Goal: Find specific fact: Find specific fact

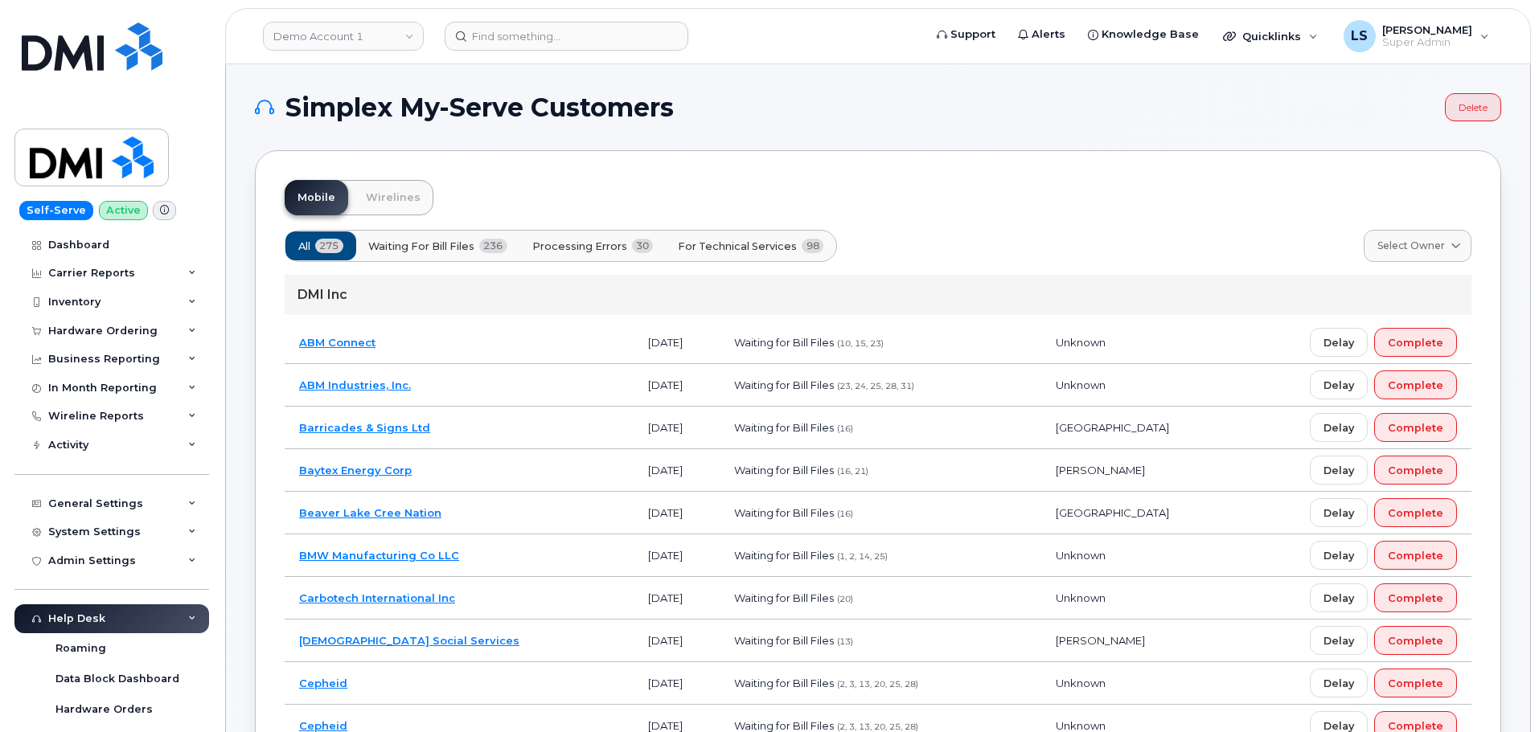
click at [325, 43] on link "Demo Account 1" at bounding box center [343, 36] width 161 height 29
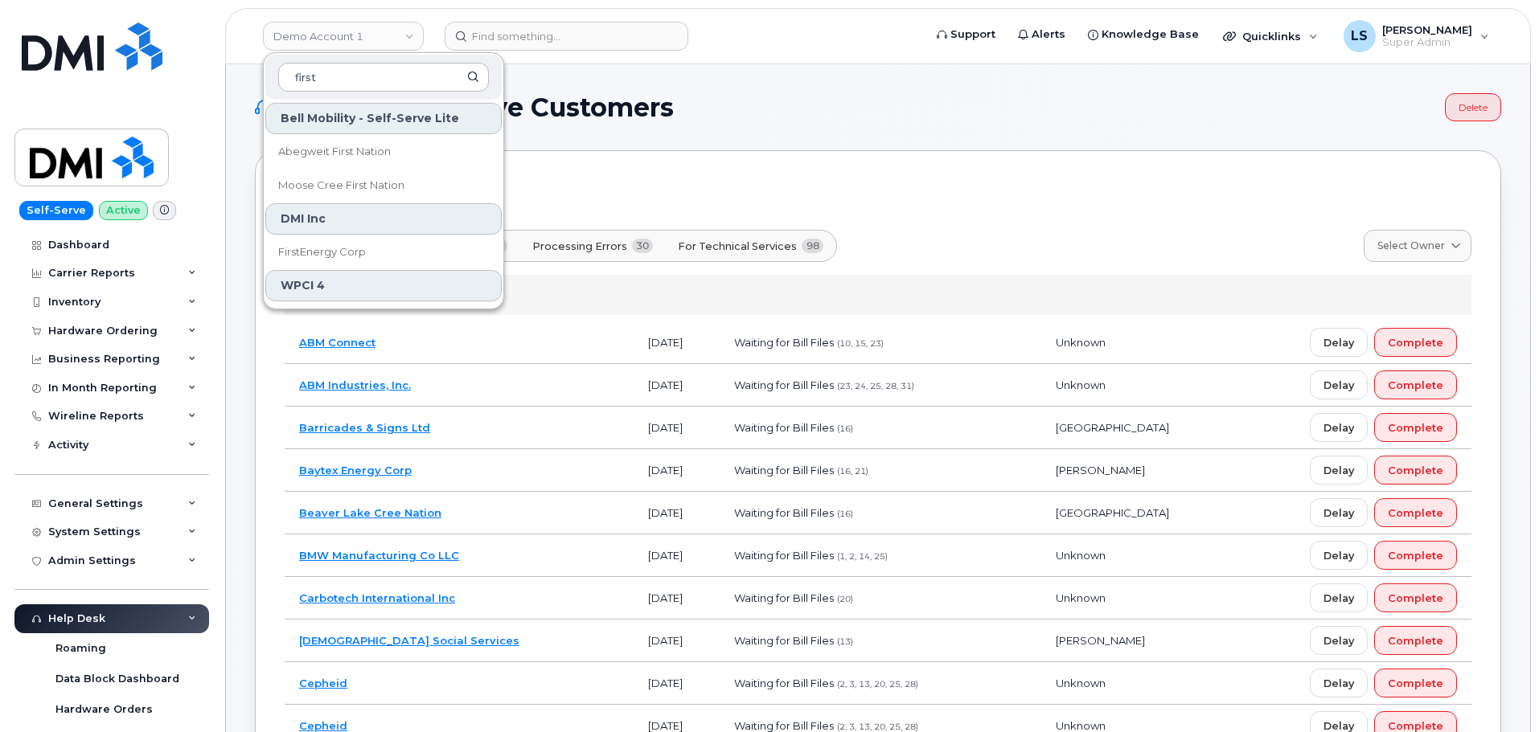
type input "first"
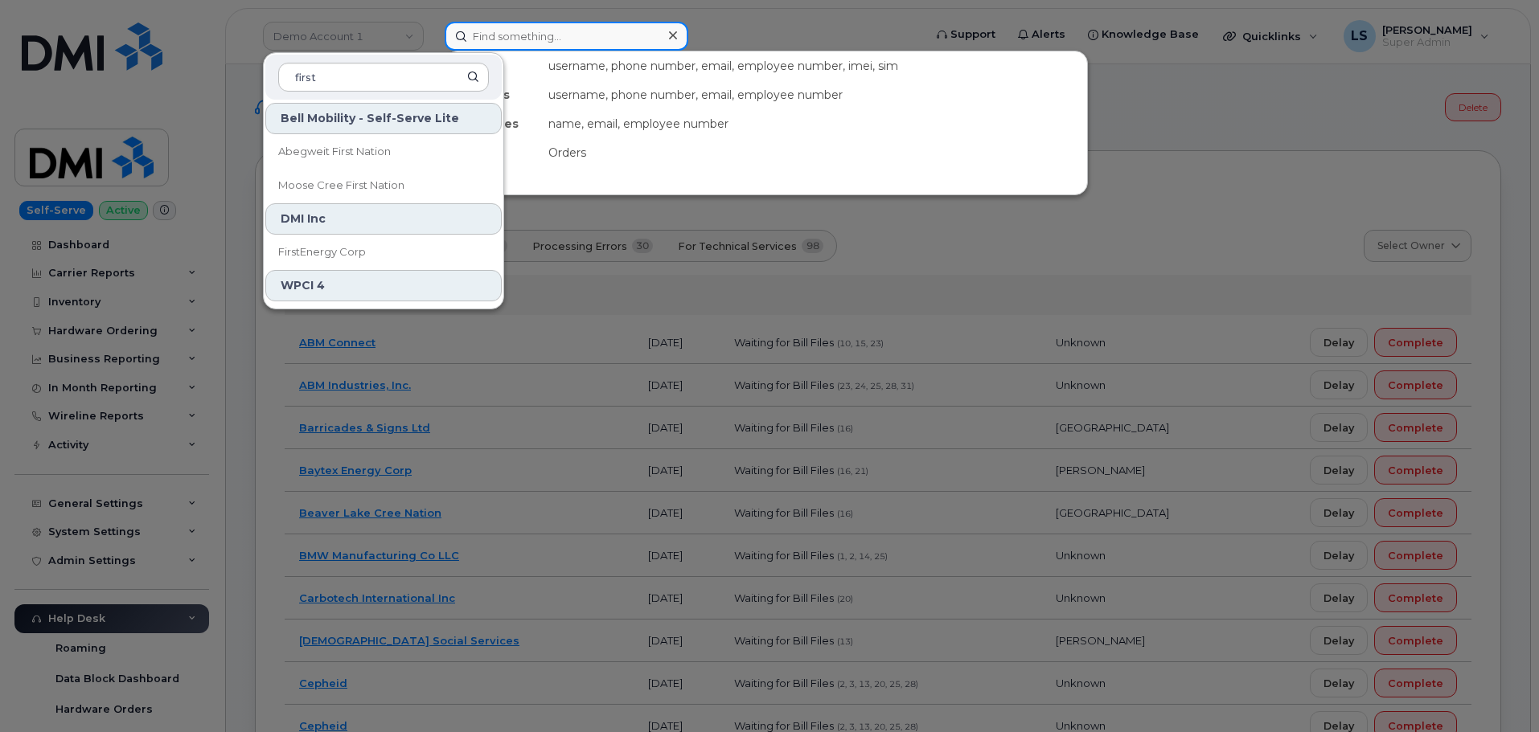
click at [617, 35] on input at bounding box center [567, 36] width 244 height 29
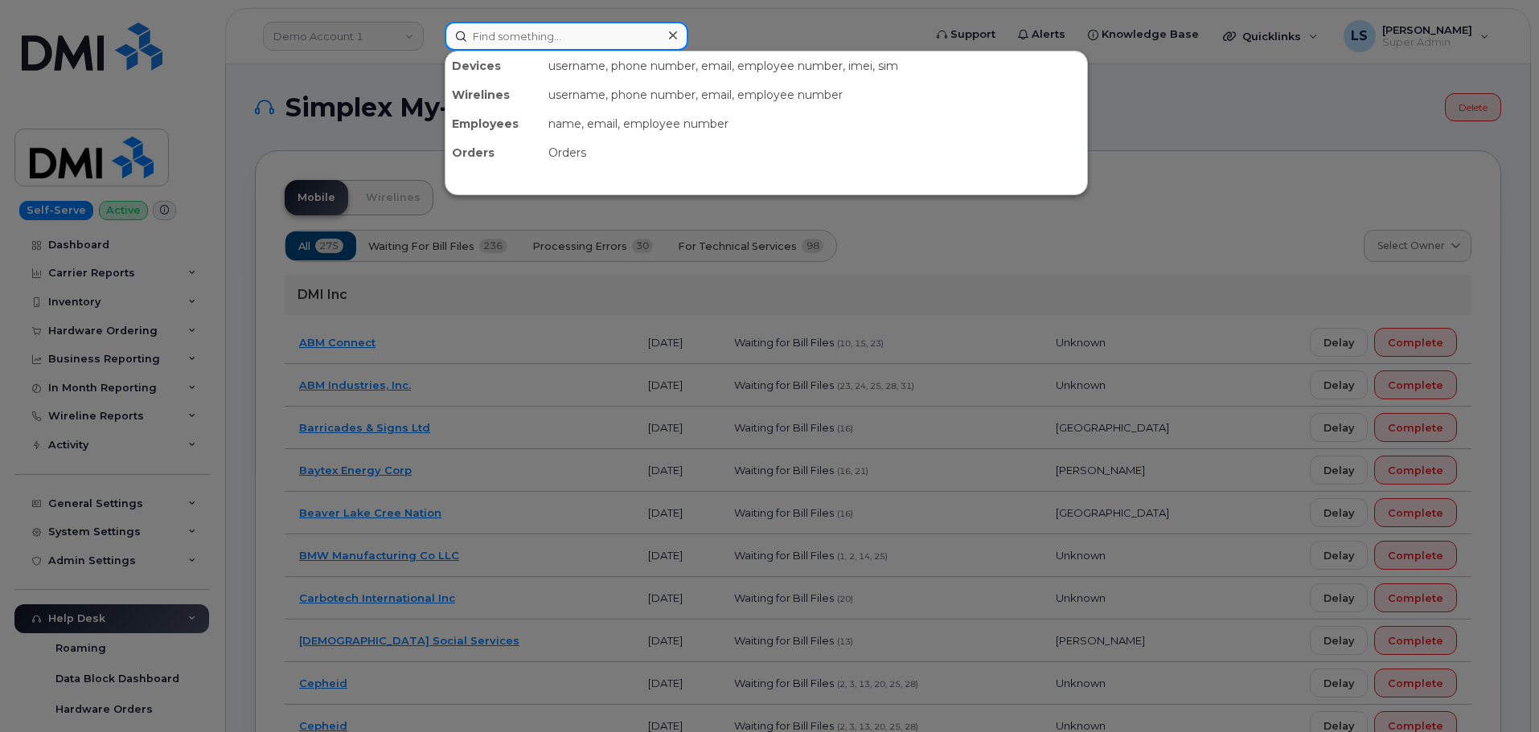
paste input "[PERSON_NAME] B [PERSON_NAME]"
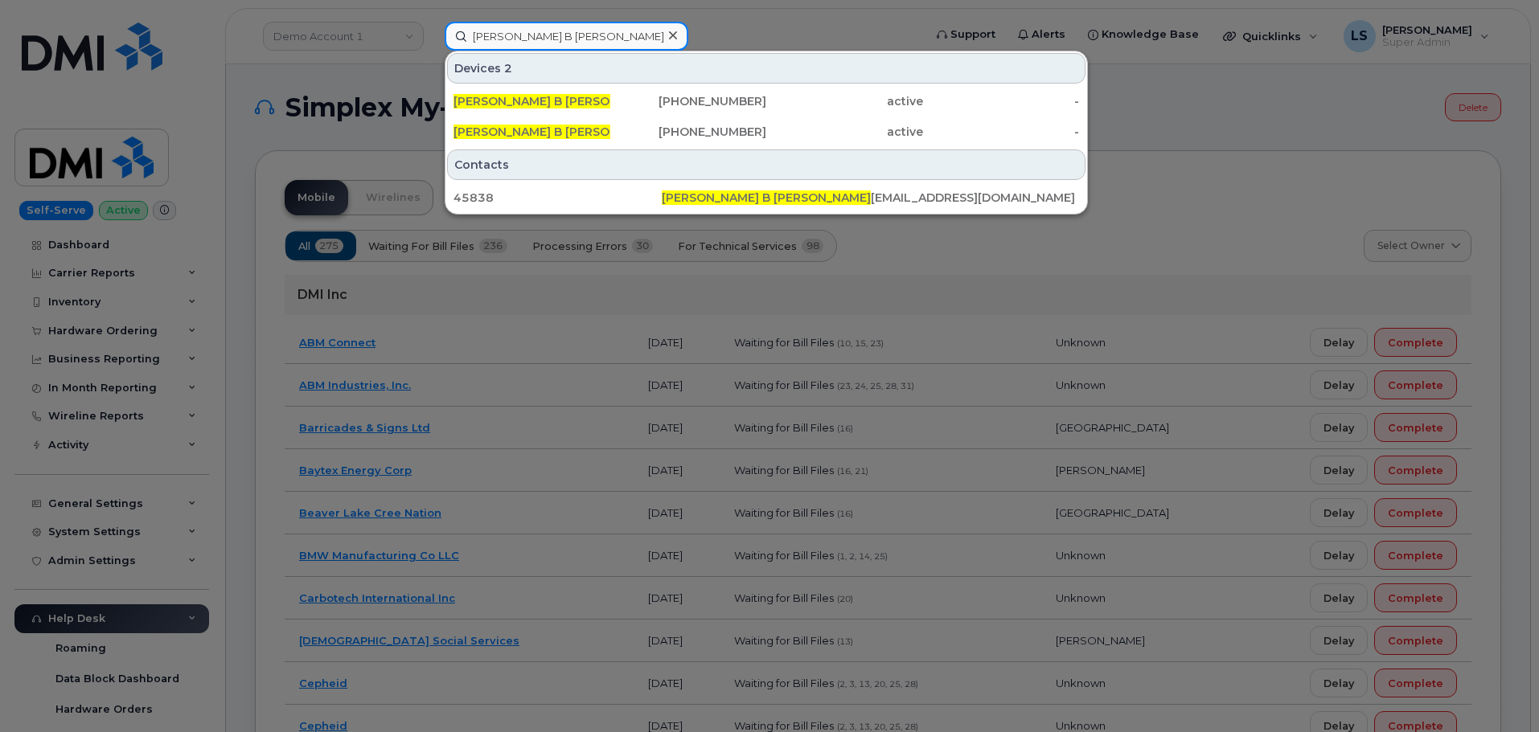
type input "[PERSON_NAME] B [PERSON_NAME]"
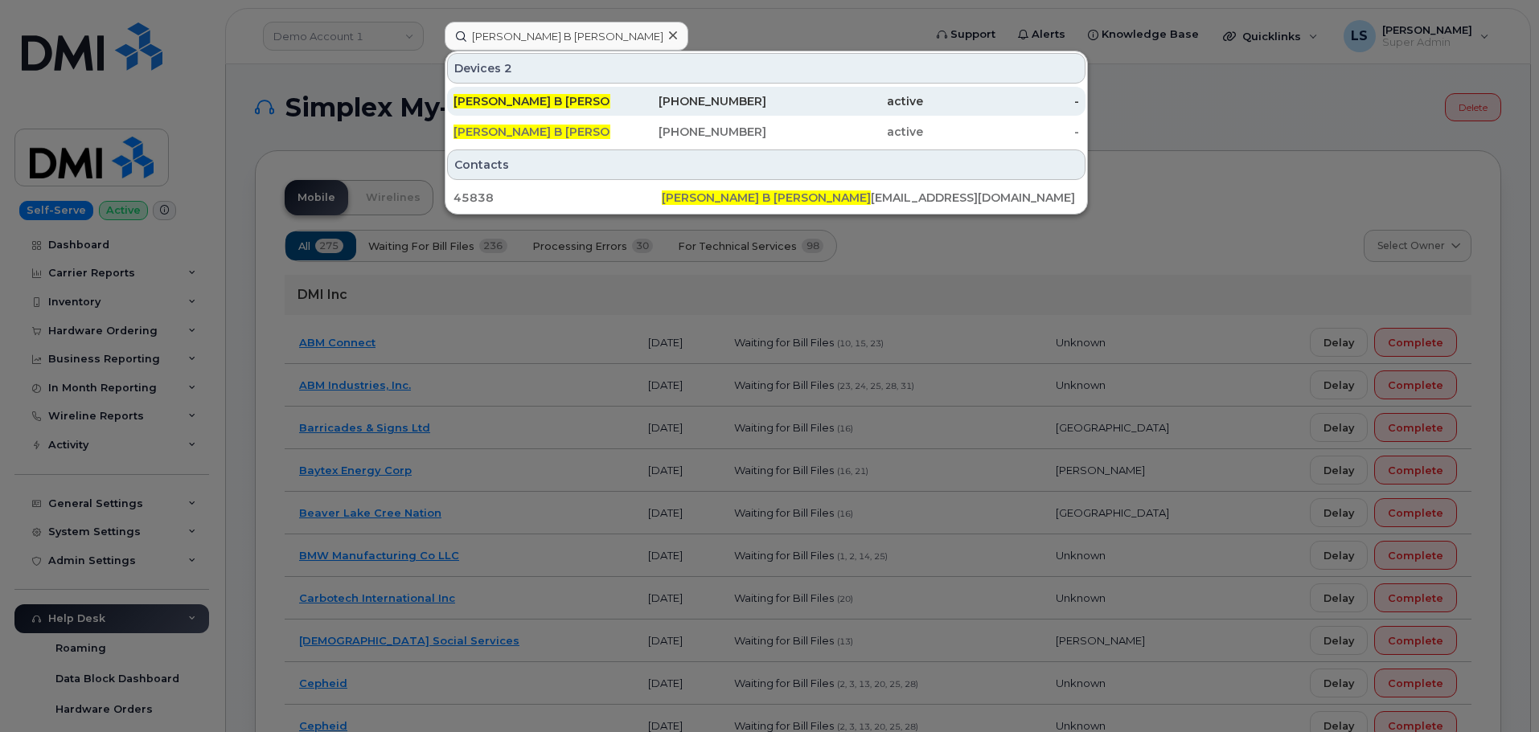
click at [601, 102] on div "Samantha B Sarah" at bounding box center [531, 101] width 157 height 16
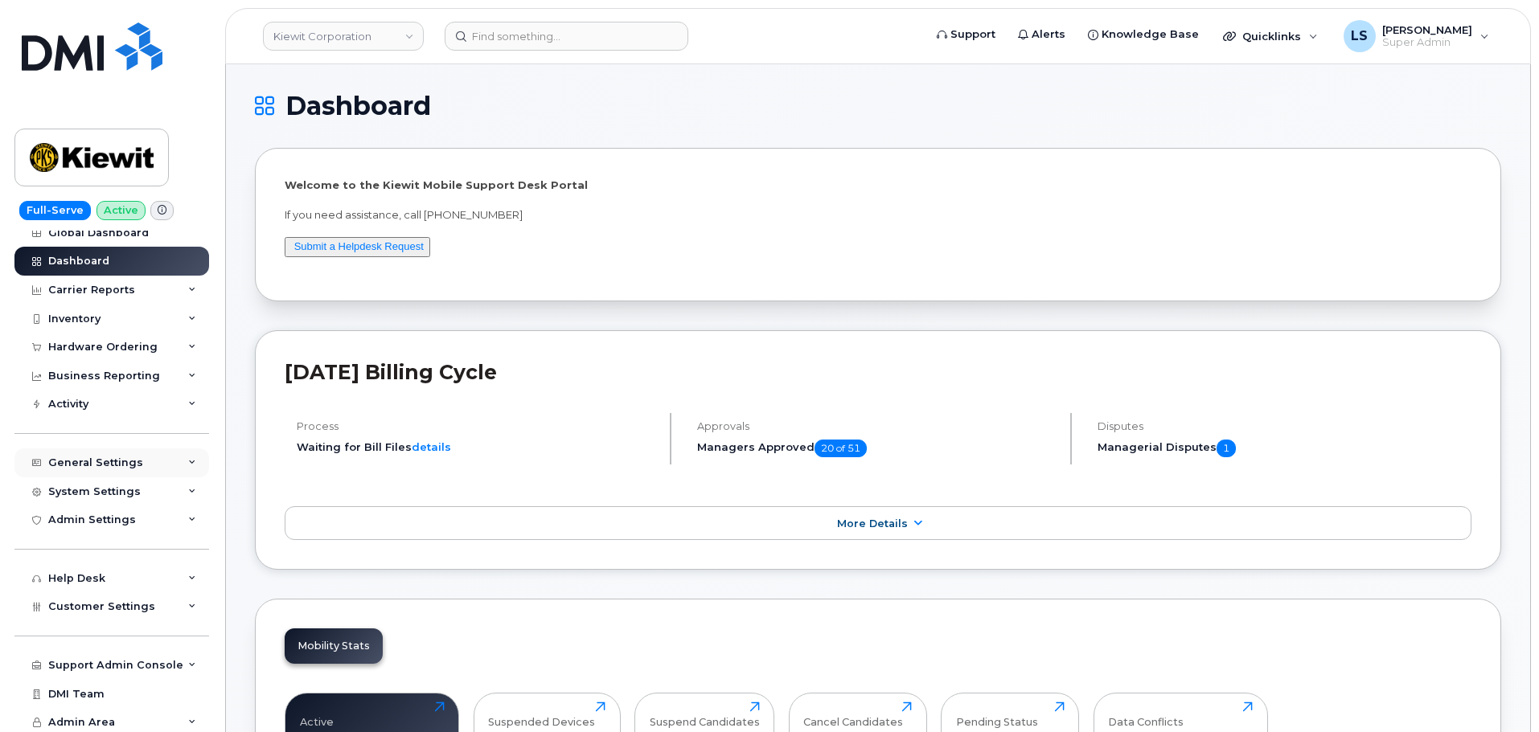
scroll to position [16, 0]
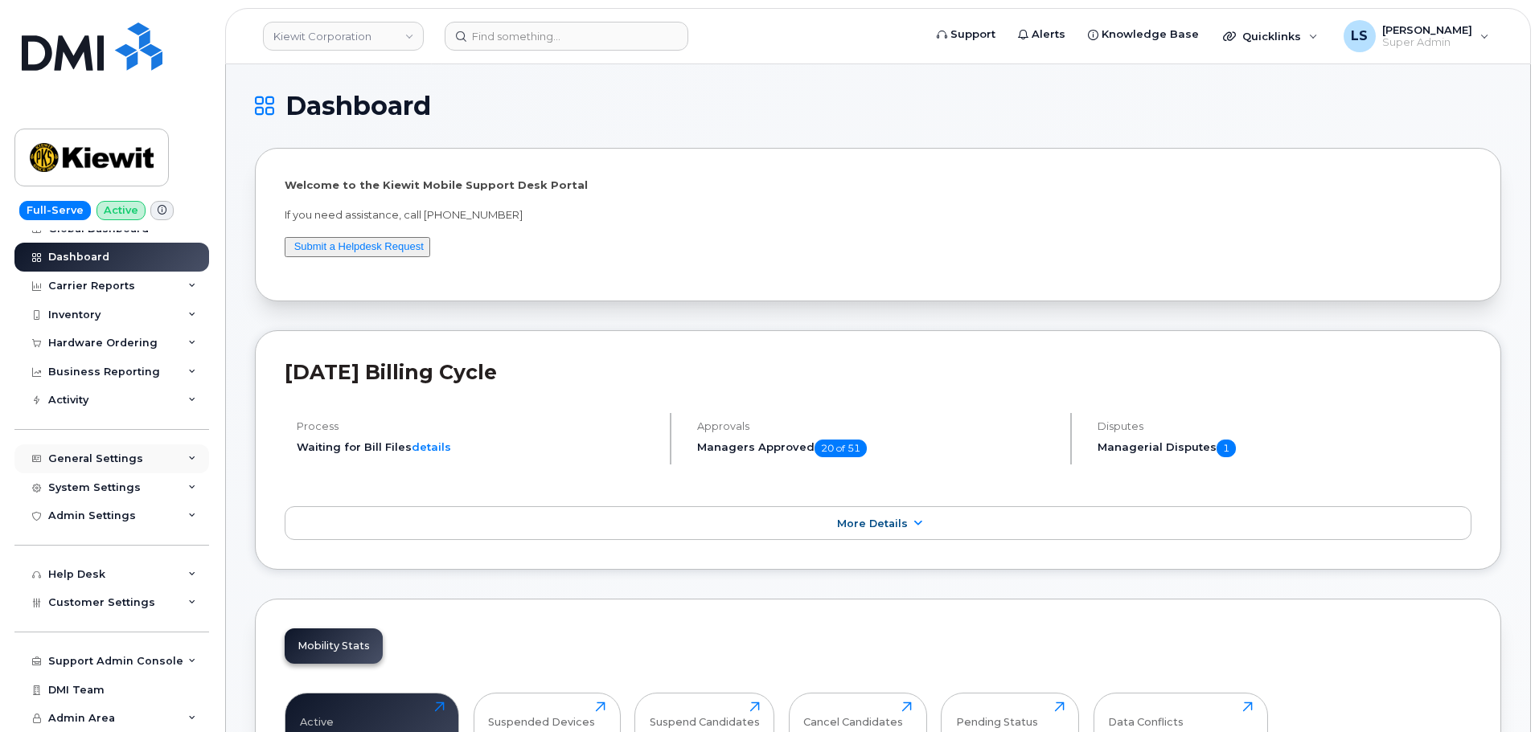
click at [150, 456] on div "General Settings" at bounding box center [111, 459] width 195 height 29
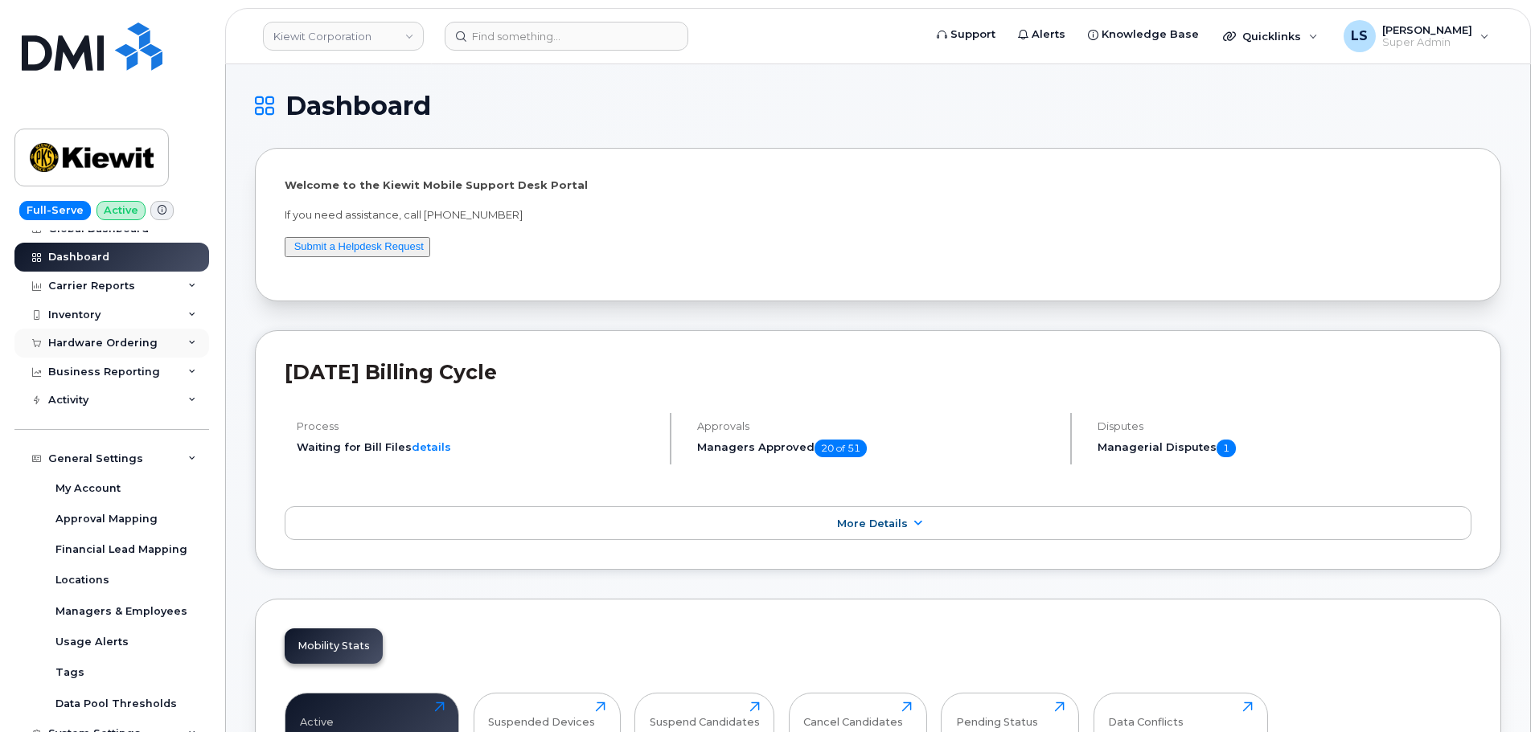
click at [164, 344] on div "Hardware Ordering" at bounding box center [111, 343] width 195 height 29
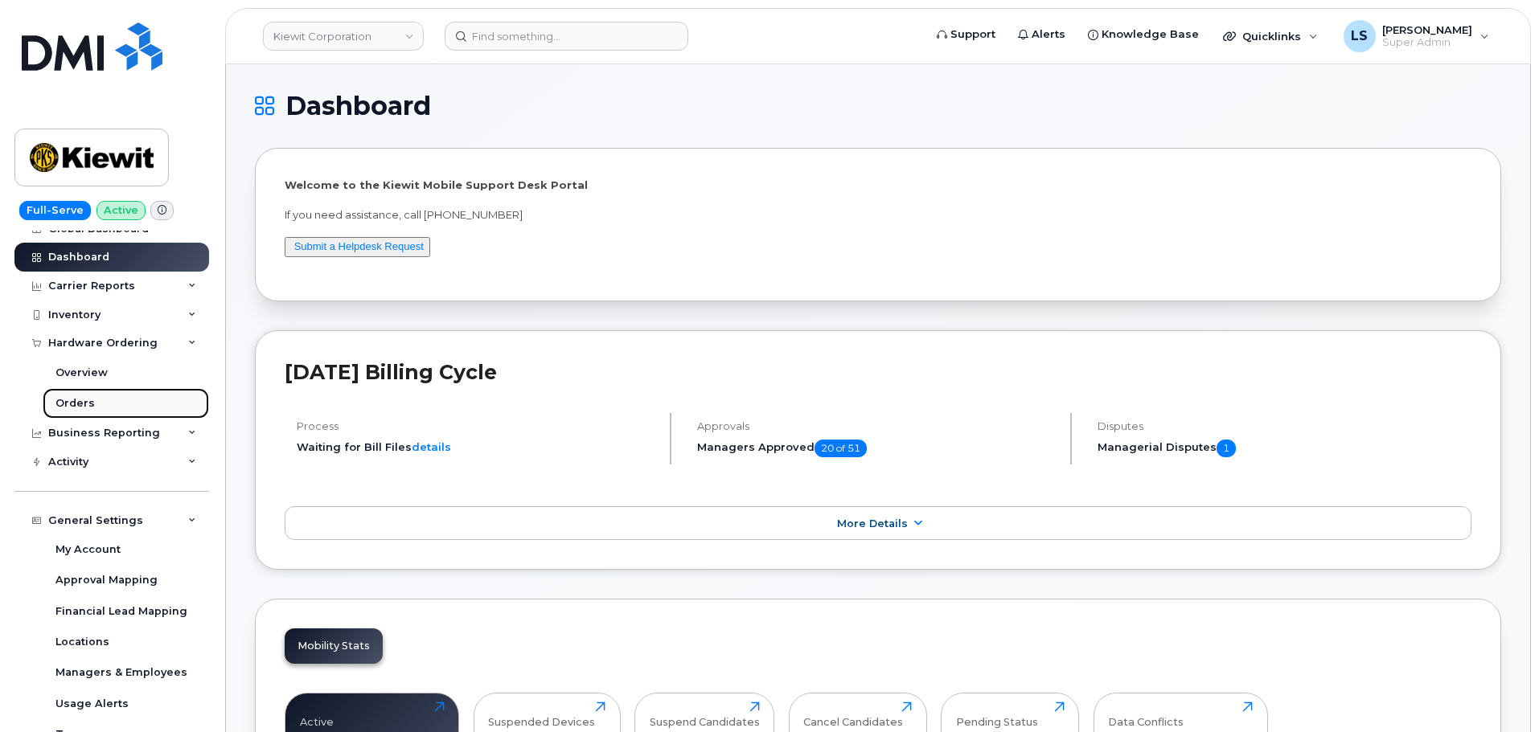
click at [116, 400] on link "Orders" at bounding box center [126, 403] width 166 height 31
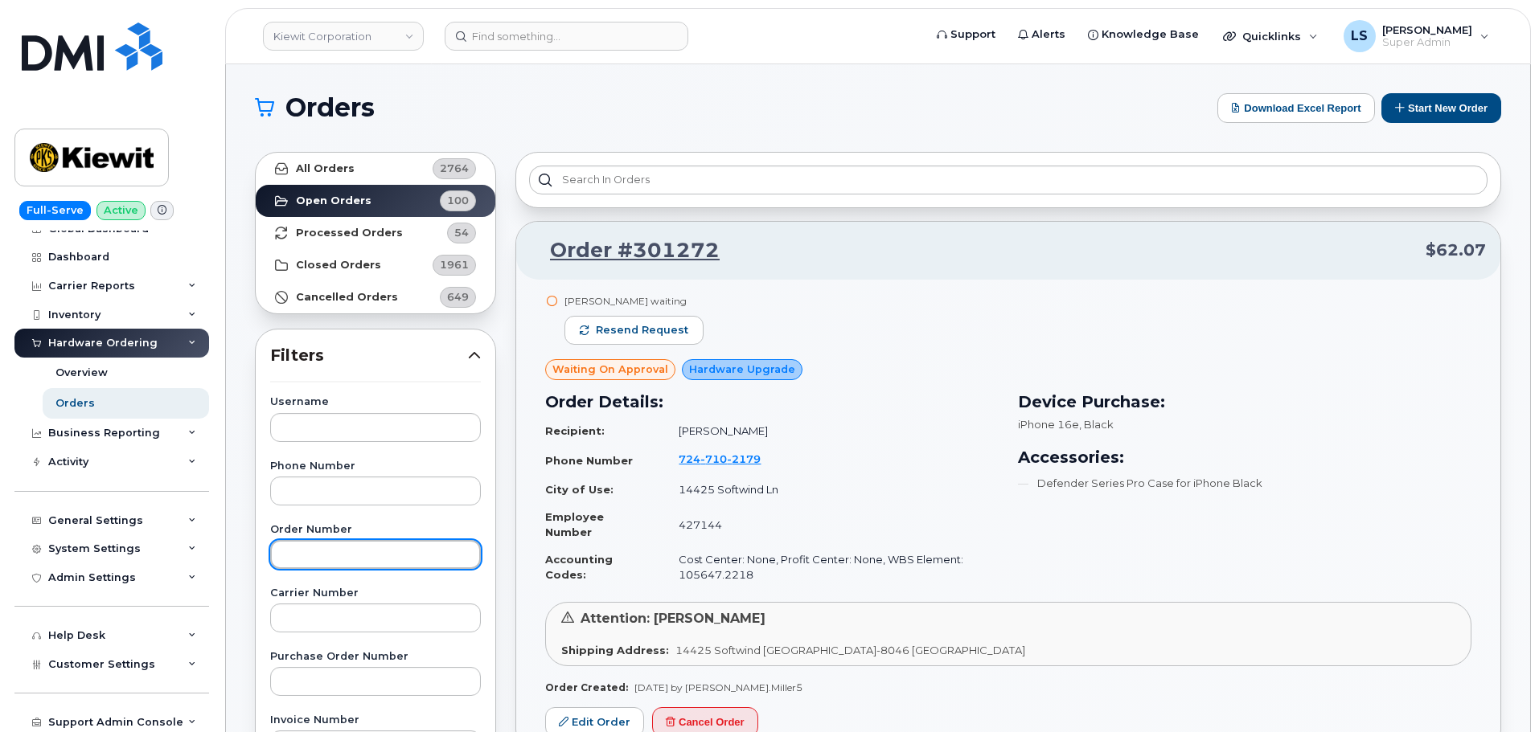
click at [346, 546] on input "text" at bounding box center [375, 554] width 211 height 29
paste input "300297"
type input "300297"
click at [402, 191] on link "Open Orders 100" at bounding box center [376, 201] width 240 height 32
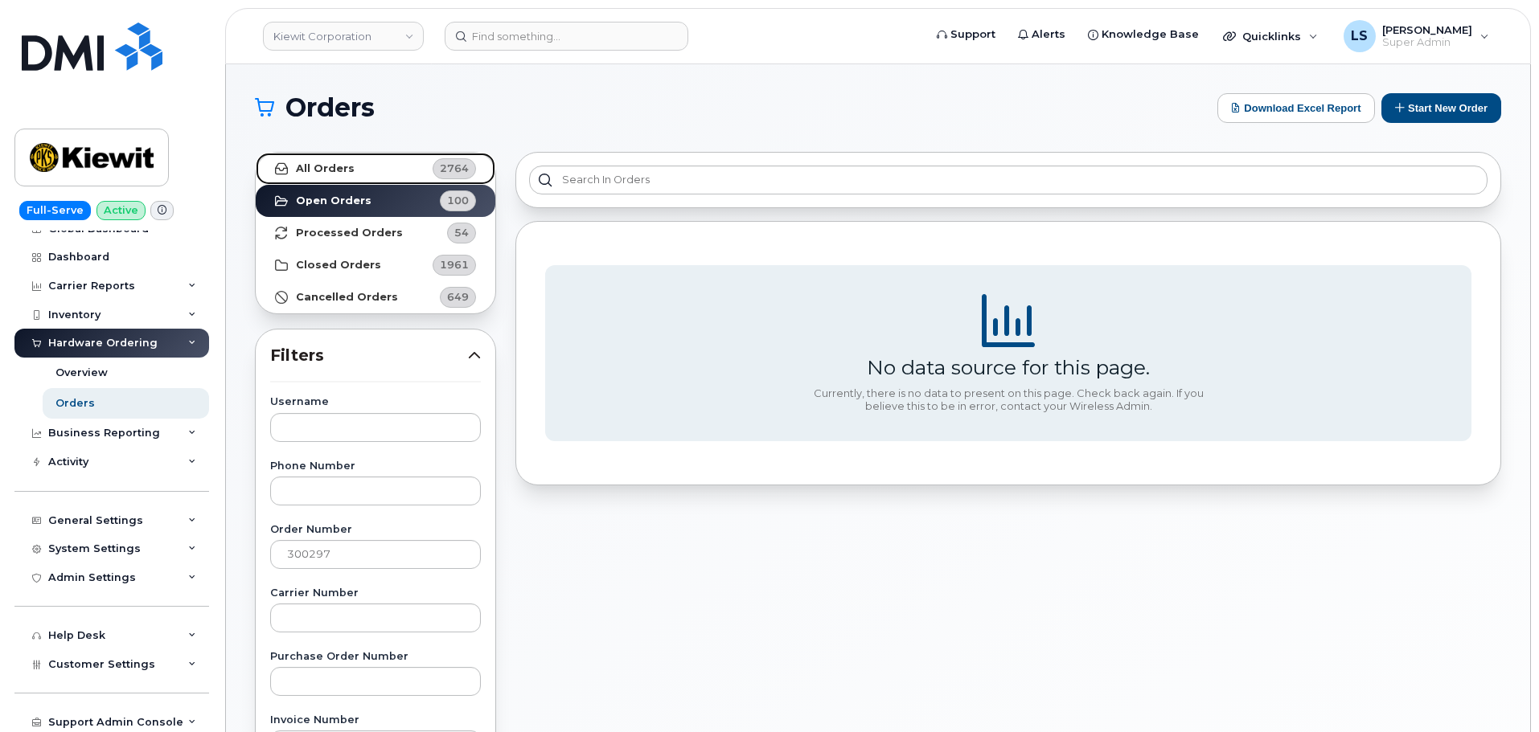
click at [404, 174] on link "All Orders 2764" at bounding box center [376, 169] width 240 height 32
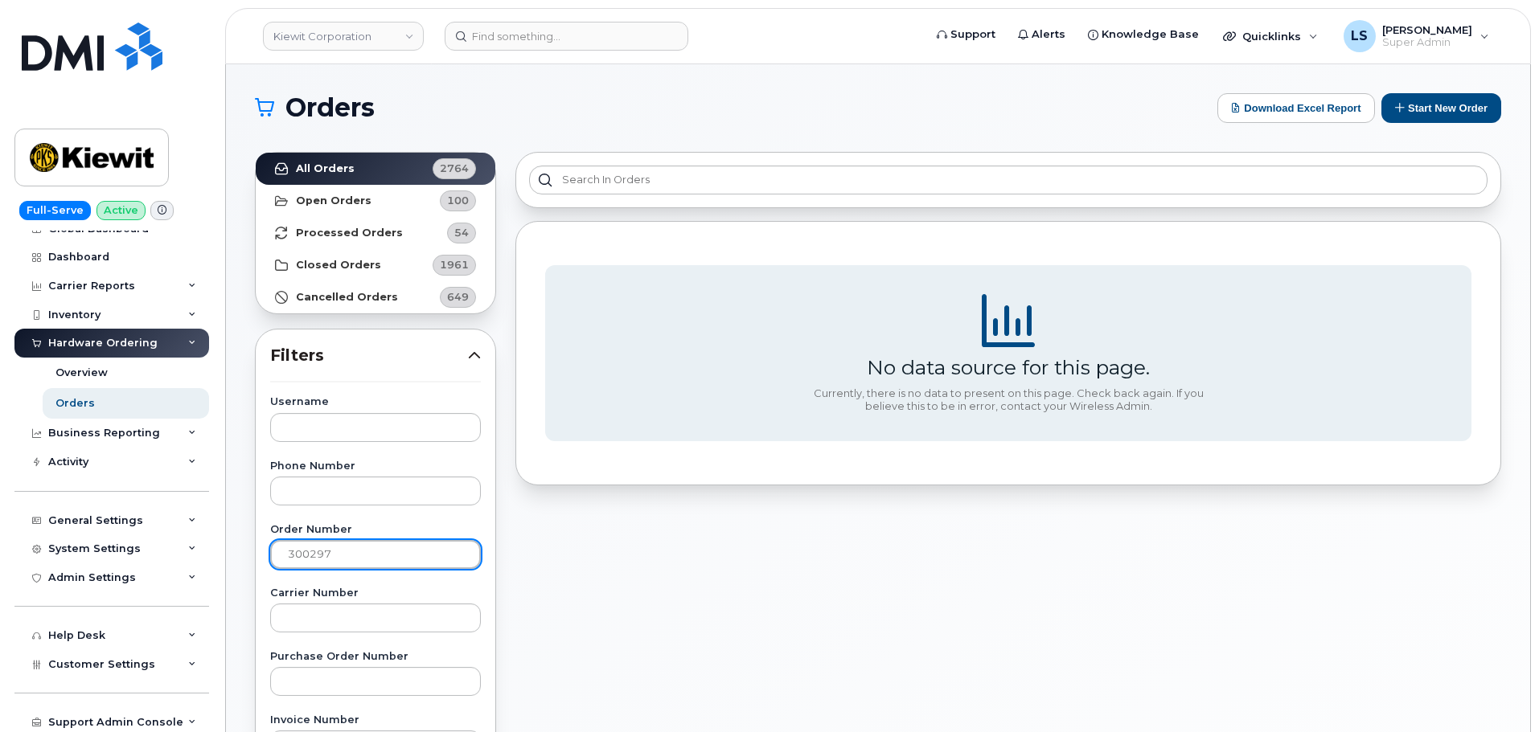
drag, startPoint x: 357, startPoint y: 561, endPoint x: 308, endPoint y: 548, distance: 50.7
click at [357, 560] on input "300297" at bounding box center [375, 554] width 211 height 29
click at [288, 553] on input "300297" at bounding box center [375, 554] width 211 height 29
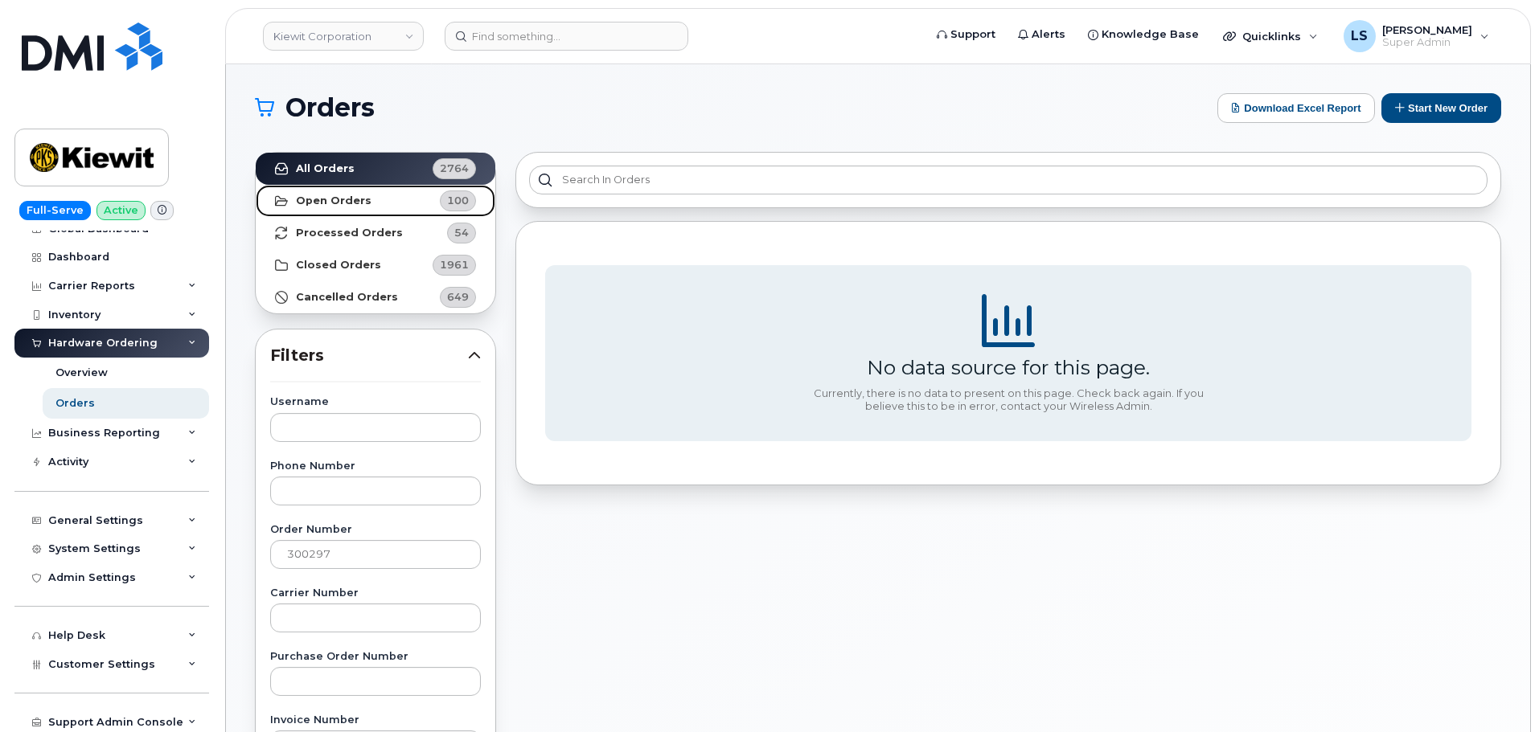
click at [343, 199] on strong "Open Orders" at bounding box center [334, 201] width 76 height 13
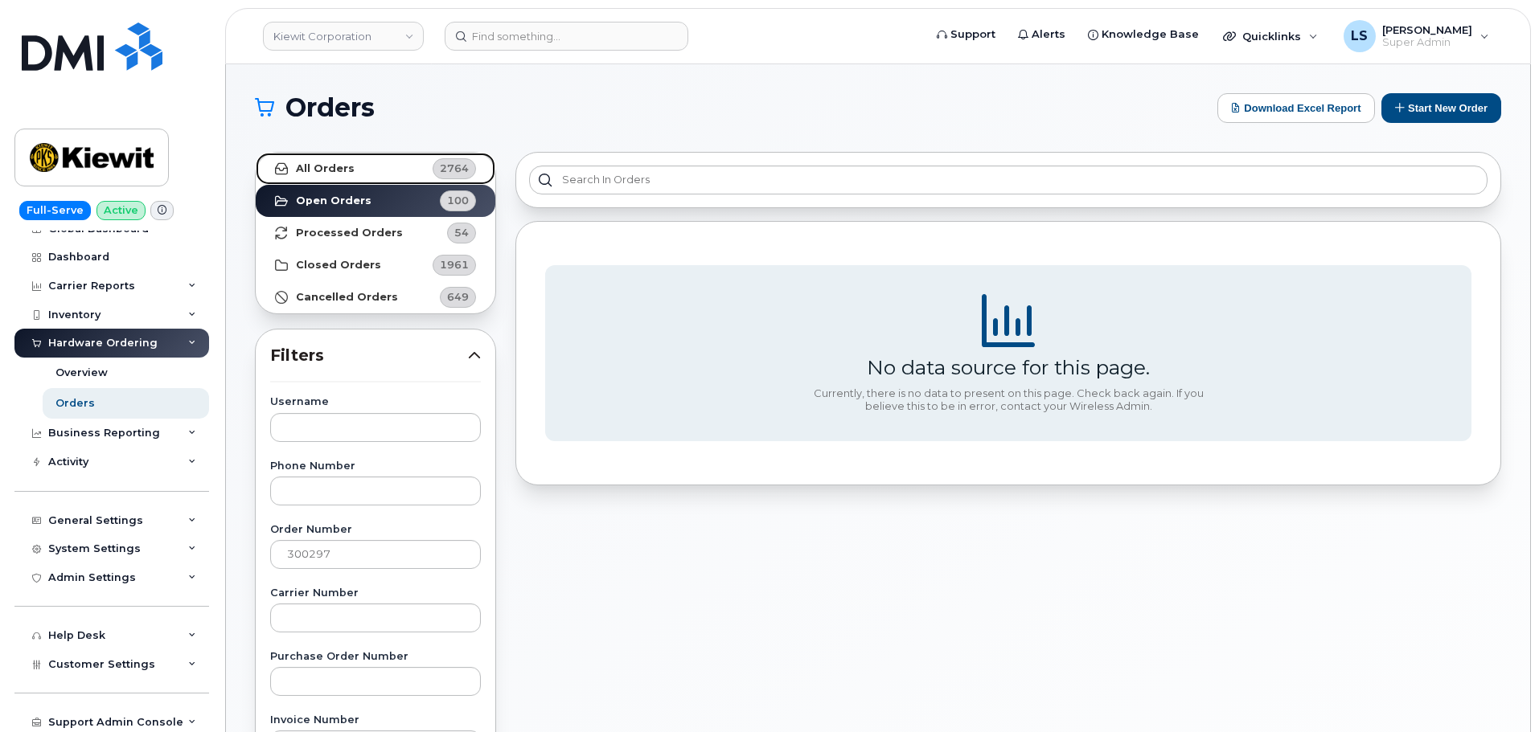
click at [346, 174] on strong "All Orders" at bounding box center [325, 168] width 59 height 13
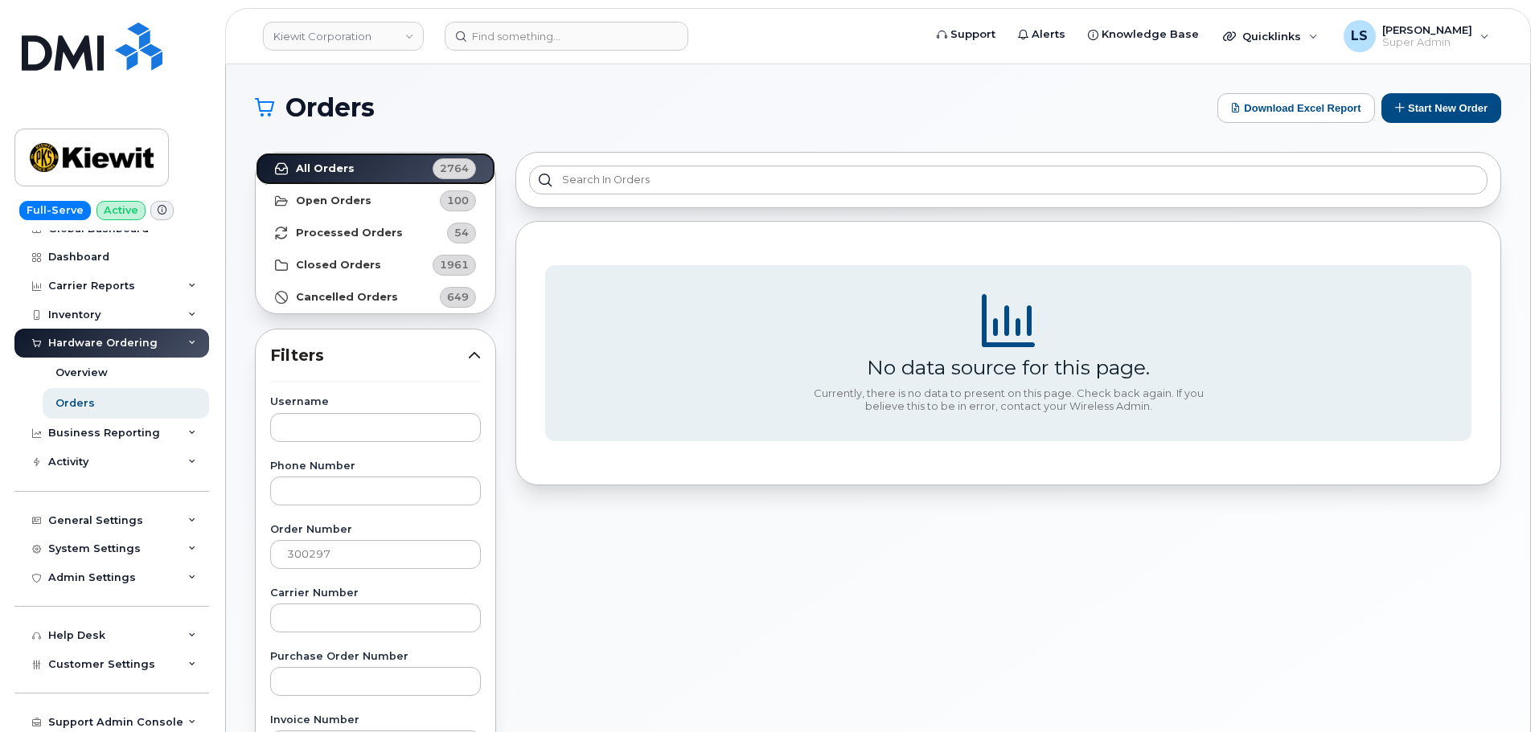
click at [256, 153] on link "All Orders 2764" at bounding box center [376, 169] width 240 height 32
drag, startPoint x: 673, startPoint y: 144, endPoint x: 648, endPoint y: 136, distance: 26.2
click at [672, 144] on div "No data source for this page. Currently, there is no data to present on this pa…" at bounding box center [1008, 706] width 1005 height 1129
click at [494, 109] on h1 "Orders" at bounding box center [732, 108] width 954 height 26
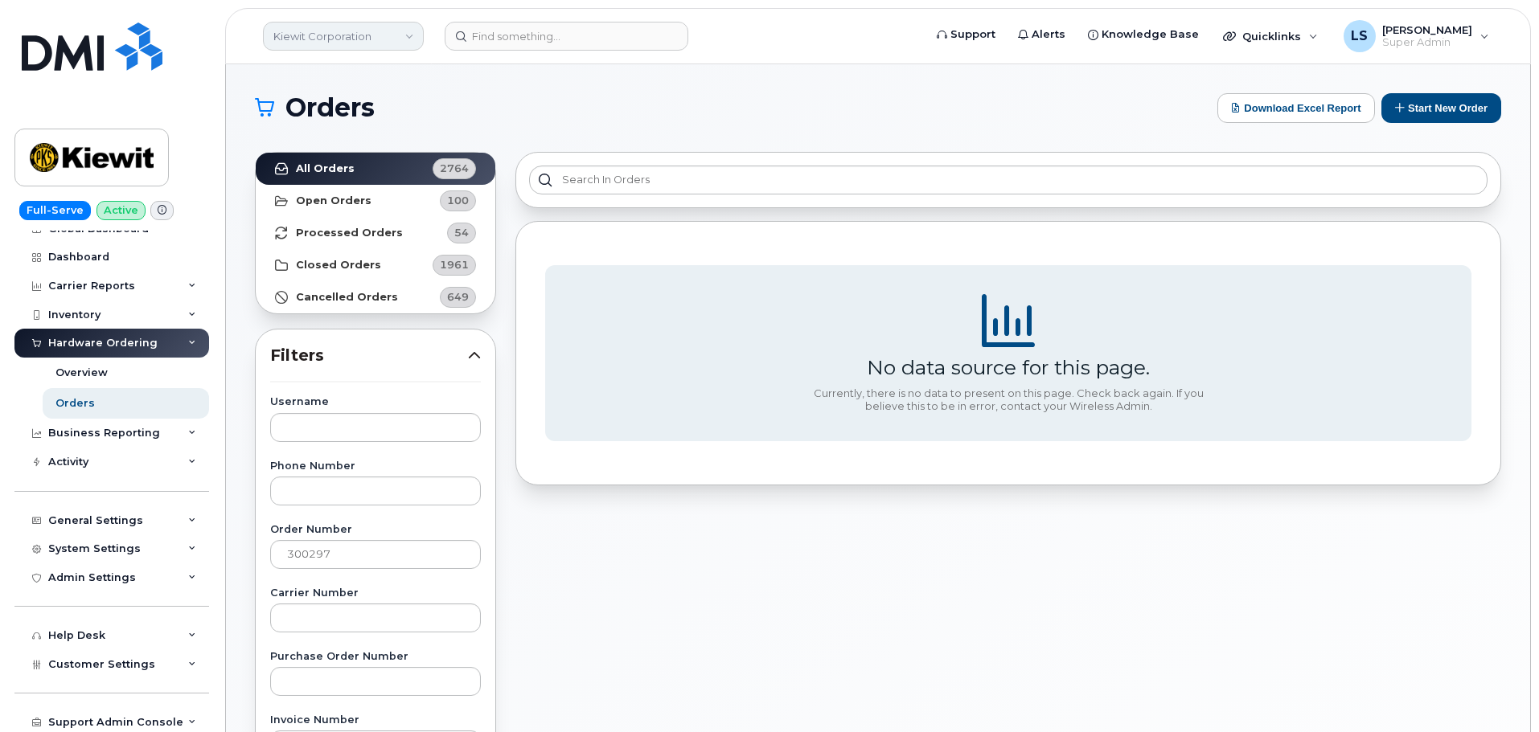
click at [353, 38] on link "Kiewit Corporation" at bounding box center [343, 36] width 161 height 29
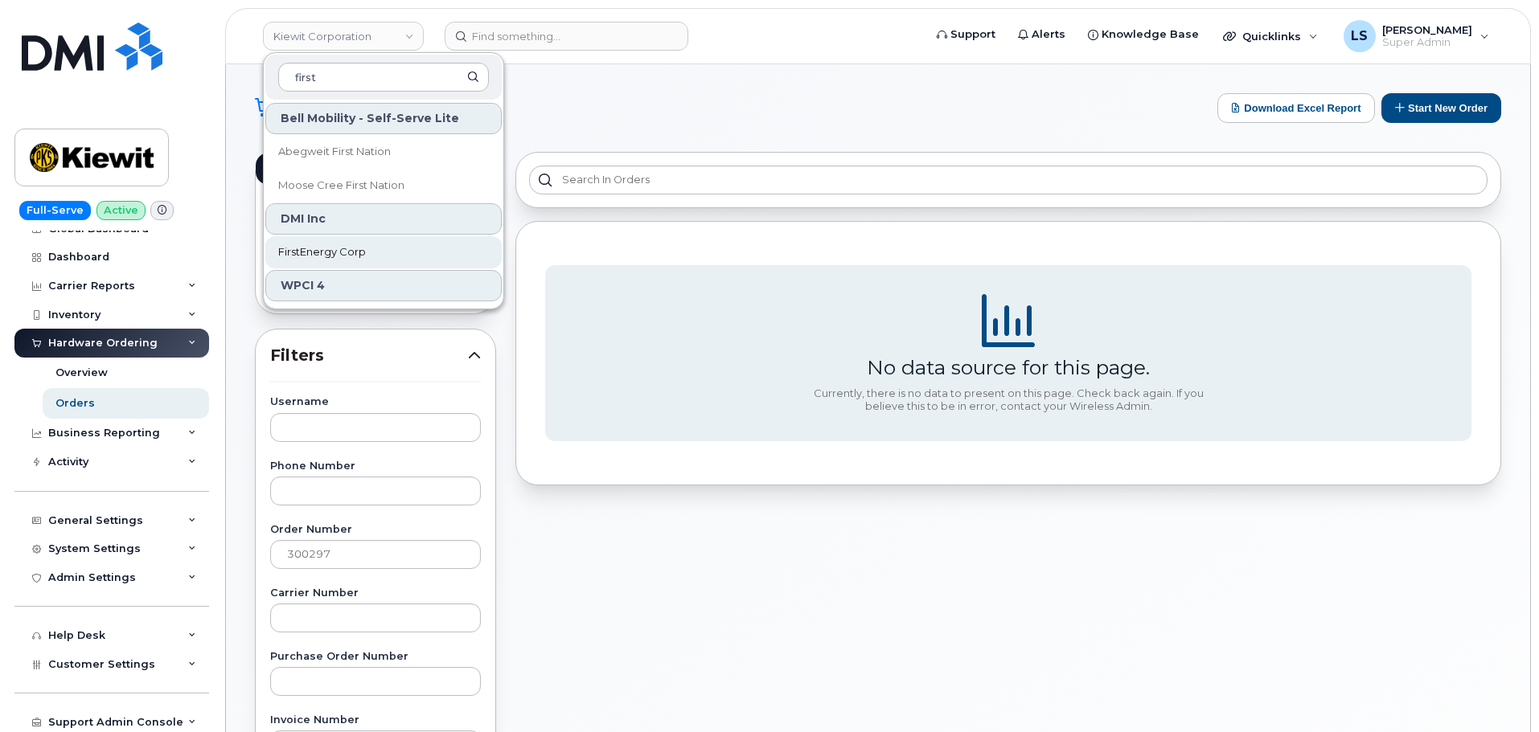
type input "first"
click at [345, 249] on span "FirstEnergy Corp" at bounding box center [322, 252] width 88 height 16
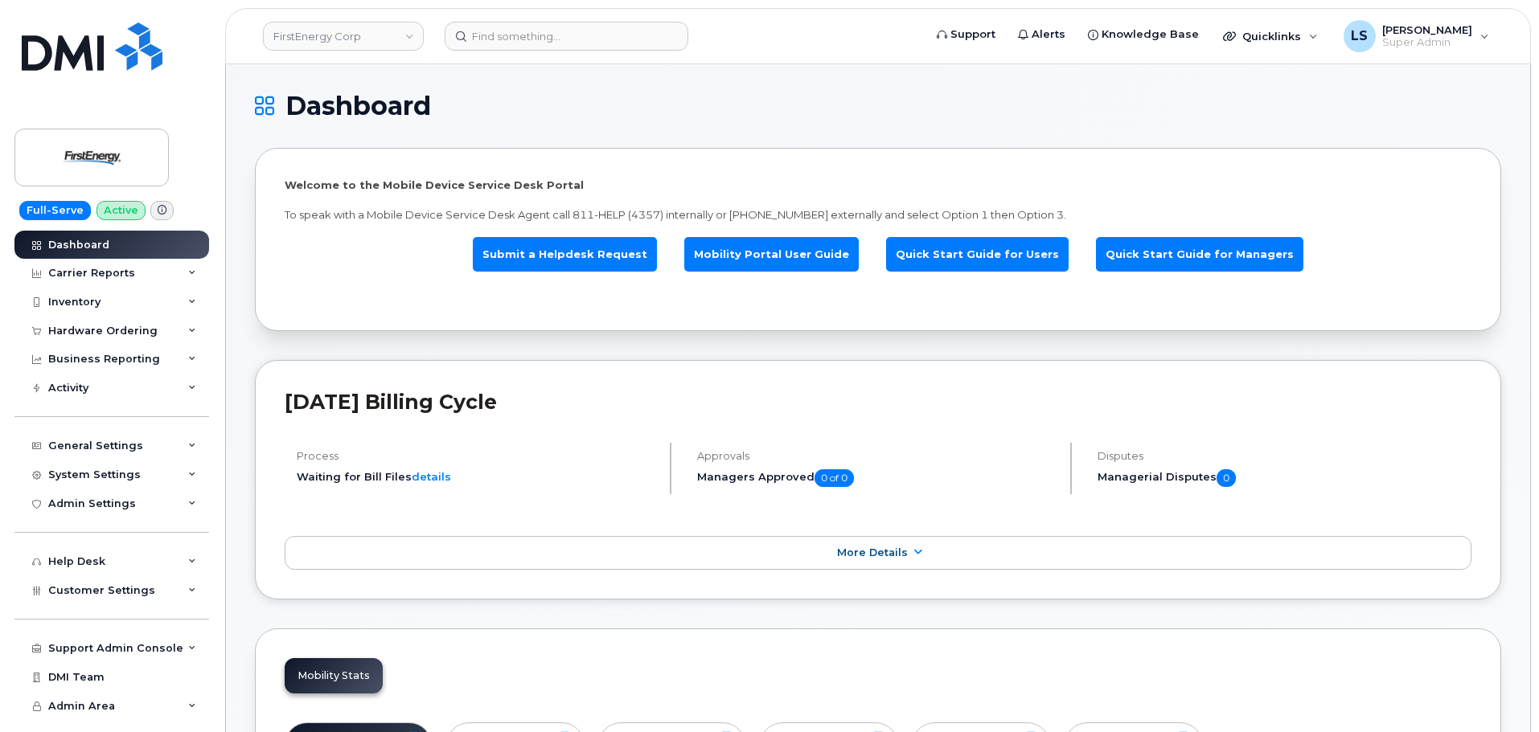
drag, startPoint x: 924, startPoint y: 106, endPoint x: 1392, endPoint y: 80, distance: 468.6
click at [940, 113] on h1 "Dashboard" at bounding box center [874, 106] width 1238 height 26
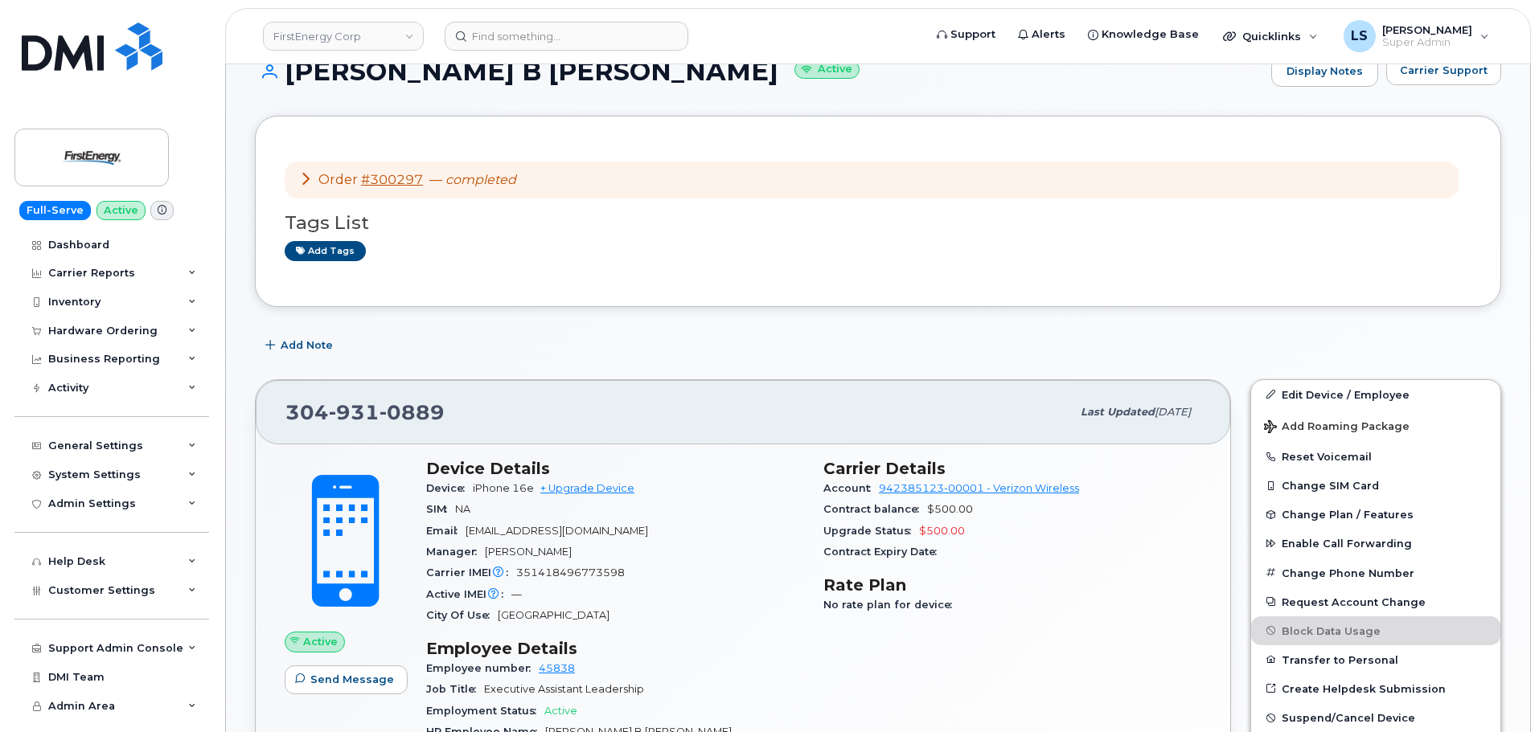
scroll to position [322, 0]
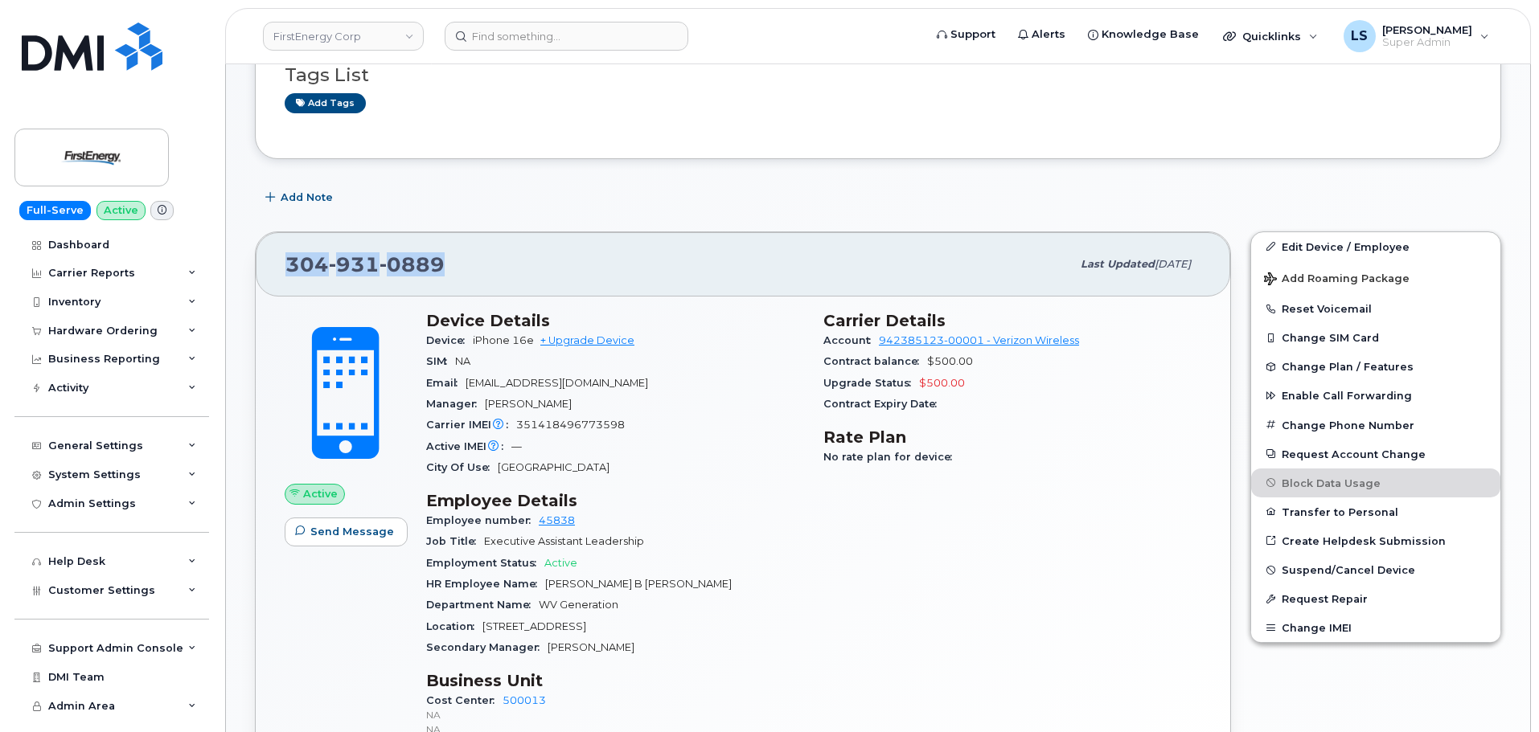
drag, startPoint x: 375, startPoint y: 274, endPoint x: 465, endPoint y: 250, distance: 93.2
click at [465, 250] on div "304 931 0889 Last updated Sep 11, 2025" at bounding box center [743, 264] width 974 height 64
copy span "304 931 0889"
drag, startPoint x: 1336, startPoint y: 244, endPoint x: 1319, endPoint y: 244, distance: 16.9
click at [1336, 242] on link "Edit Device / Employee" at bounding box center [1375, 246] width 249 height 29
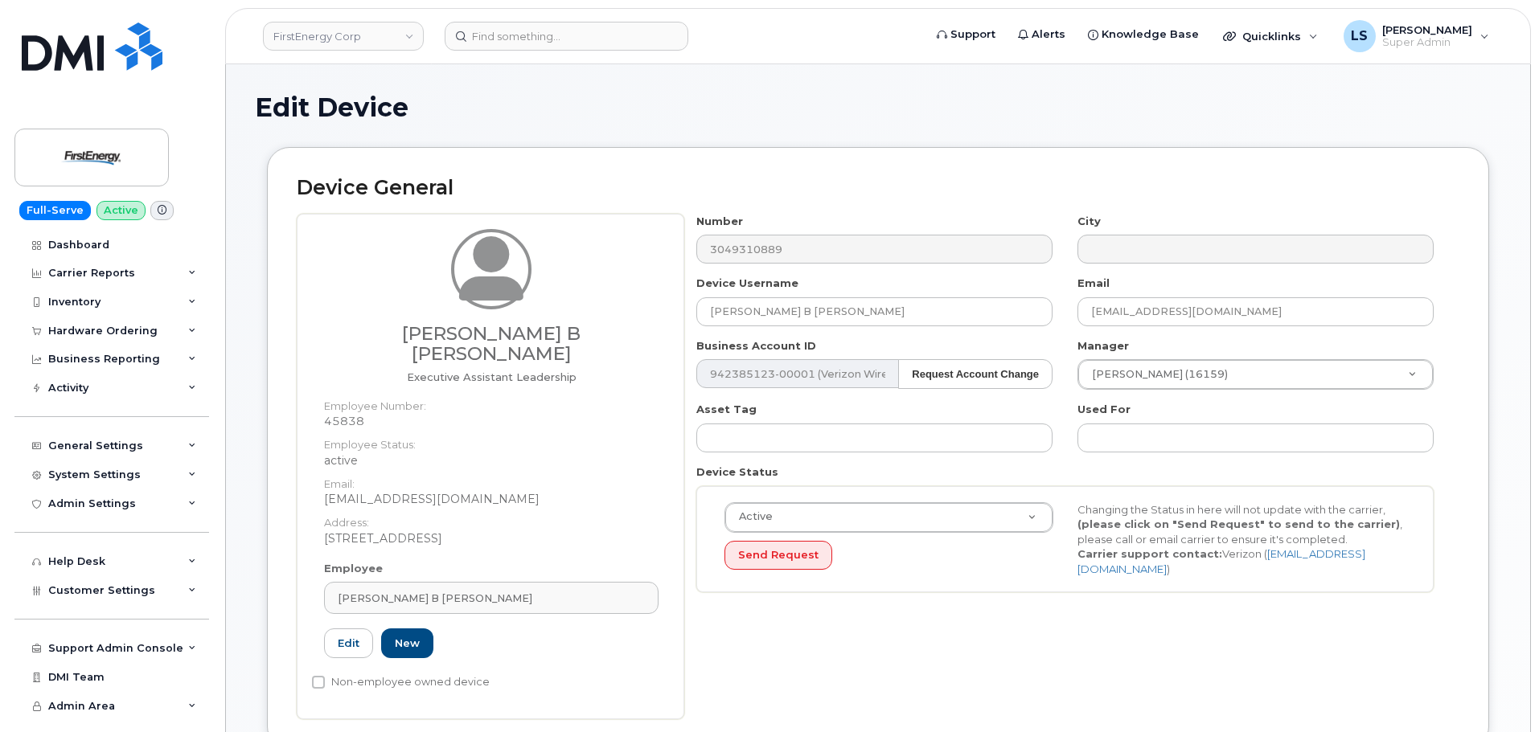
drag, startPoint x: 460, startPoint y: 588, endPoint x: 428, endPoint y: 596, distance: 33.1
click at [459, 587] on link "[PERSON_NAME] B [PERSON_NAME]" at bounding box center [491, 598] width 334 height 32
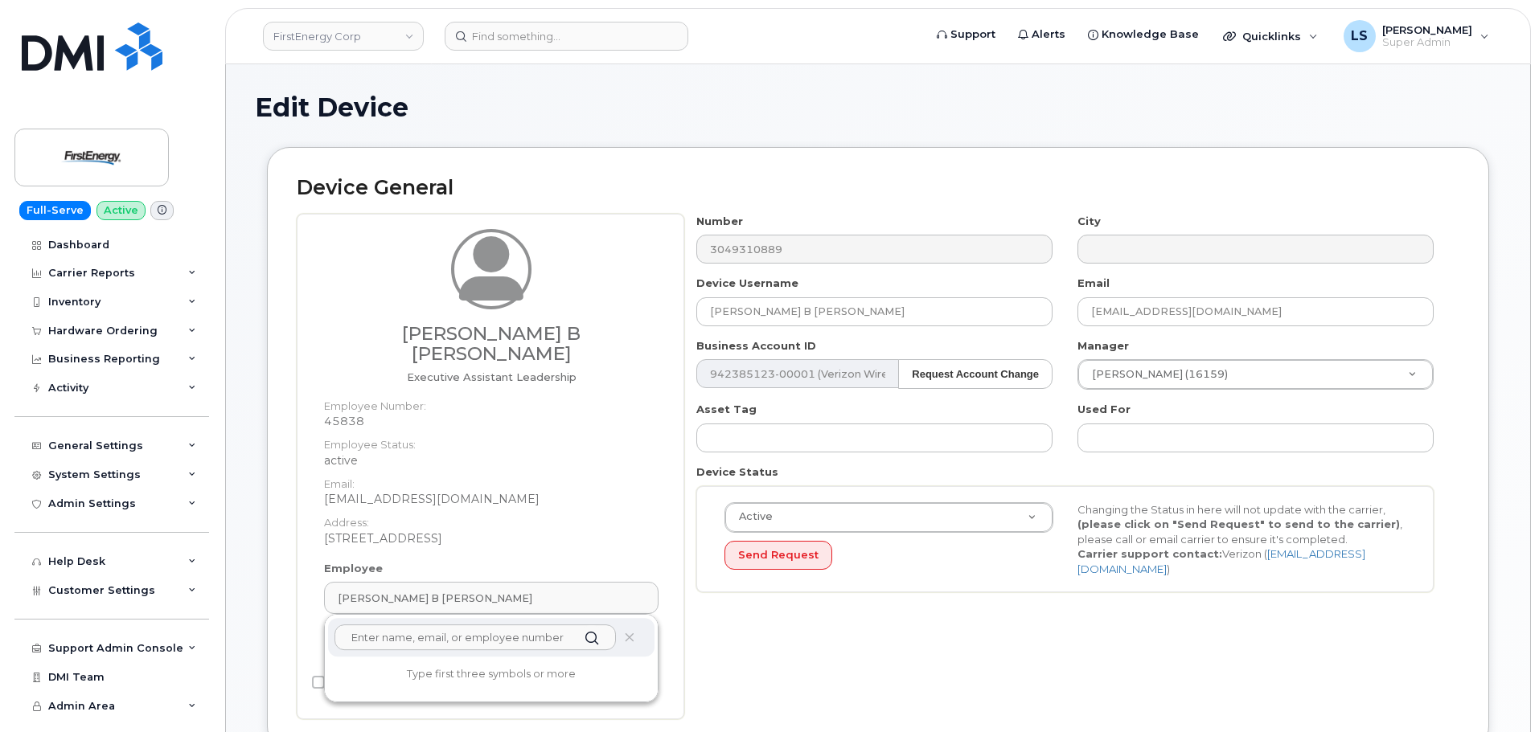
paste input "Sean Kelly"
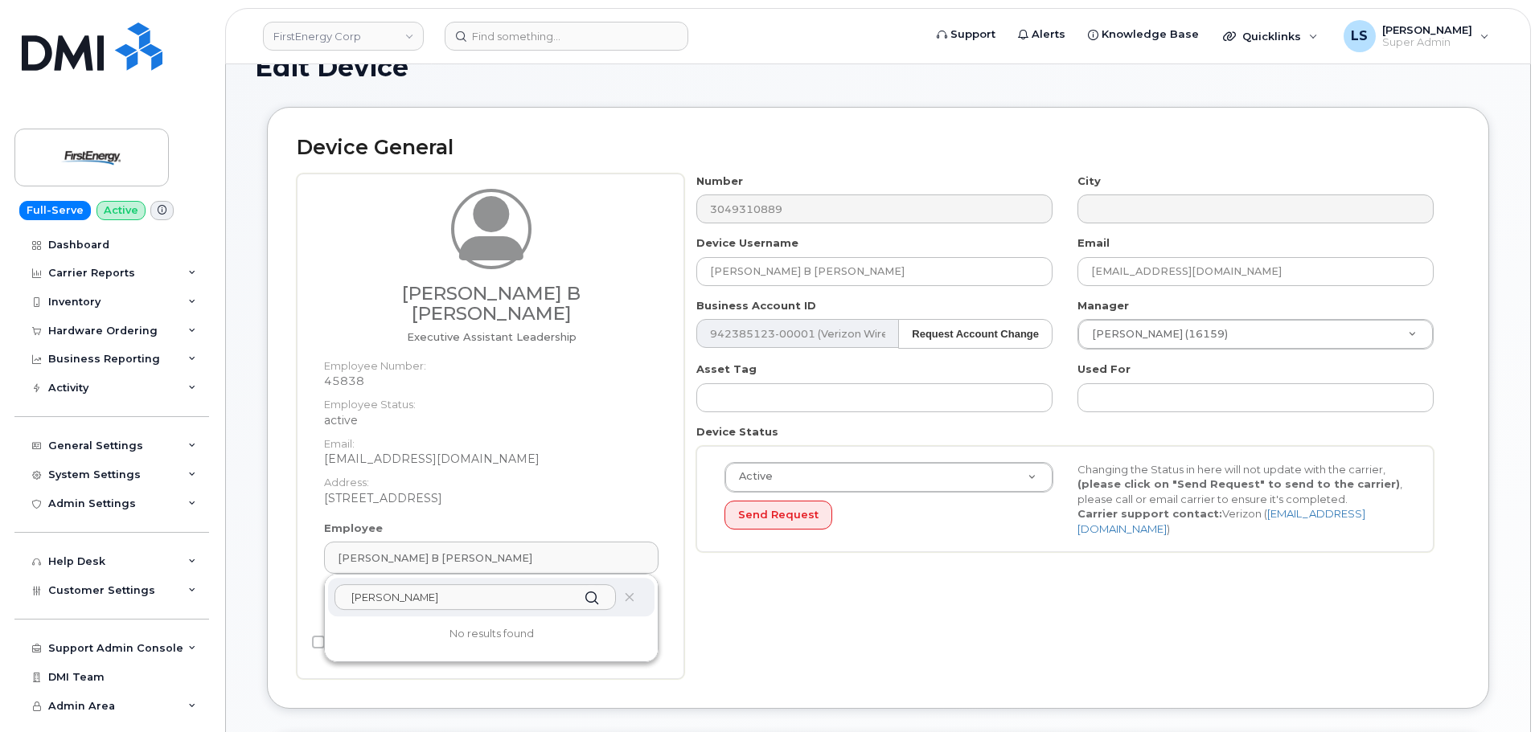
scroll to position [80, 0]
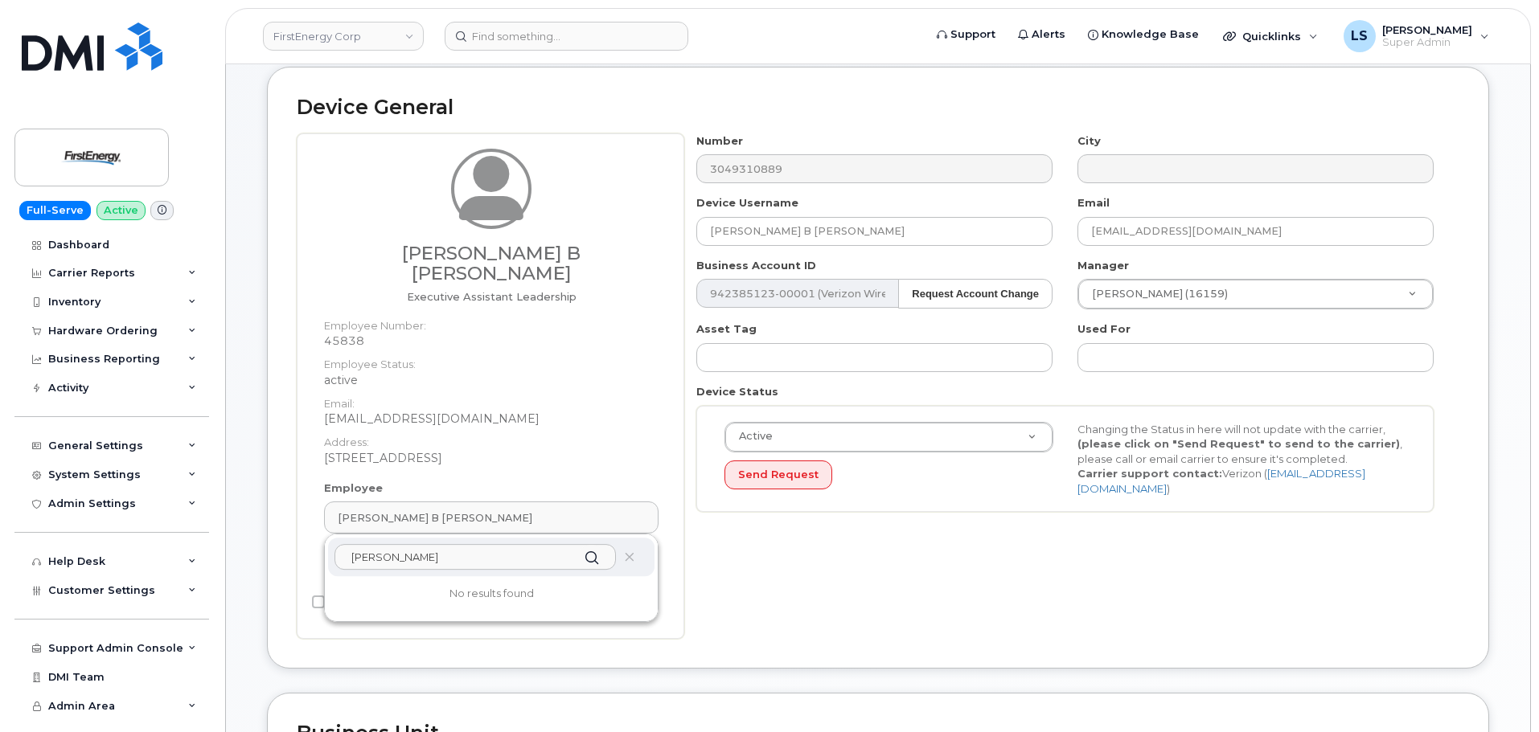
click at [352, 544] on input "Sean Kelly" at bounding box center [474, 557] width 281 height 26
type input "Sean Kelly"
click at [562, 450] on dd "341 White Pond Drive" at bounding box center [491, 458] width 334 height 16
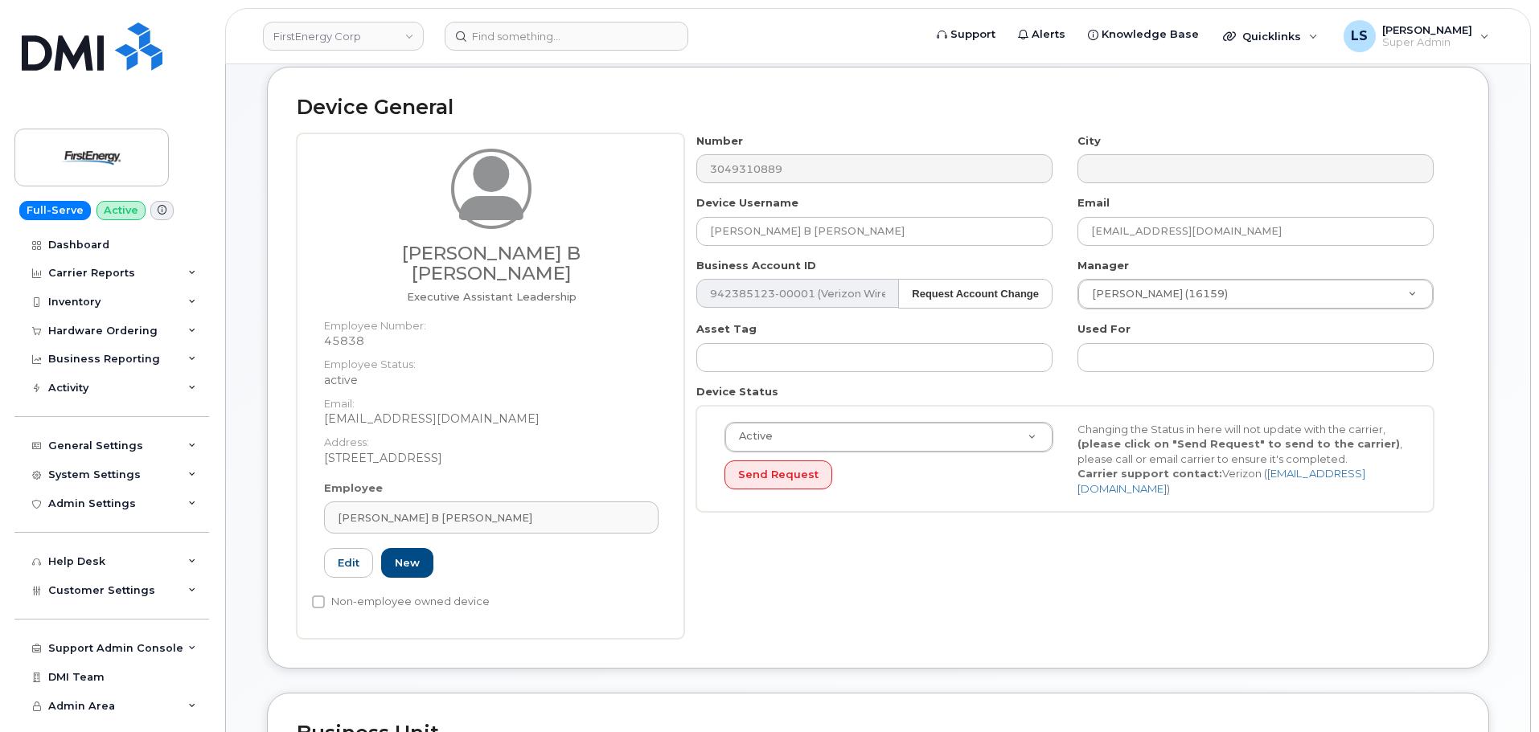
scroll to position [0, 0]
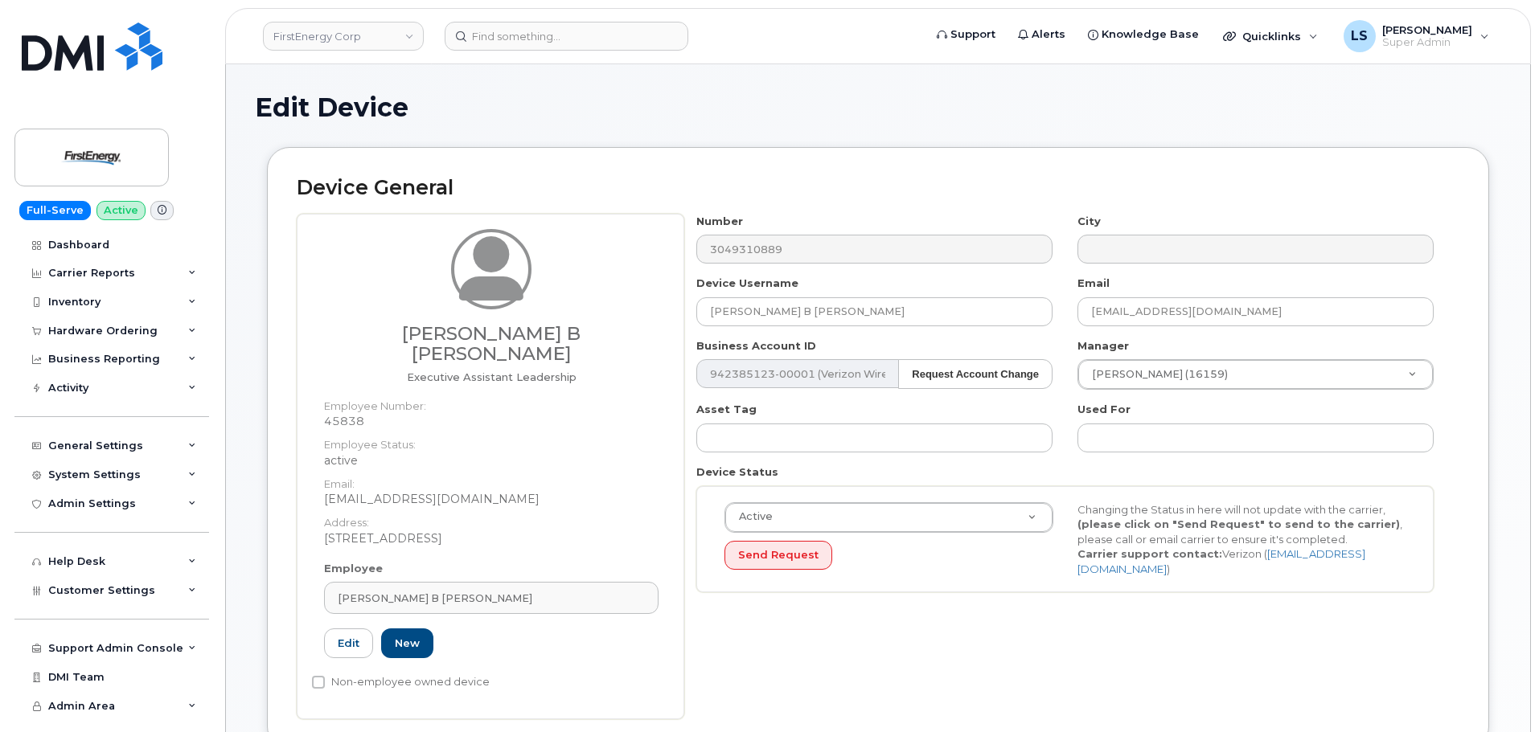
click at [485, 371] on span "Executive Assistant Leadership" at bounding box center [492, 377] width 170 height 13
click at [530, 371] on span "Executive Assistant Leadership" at bounding box center [492, 377] width 170 height 13
click at [498, 429] on dt "Employee Status:" at bounding box center [491, 440] width 334 height 23
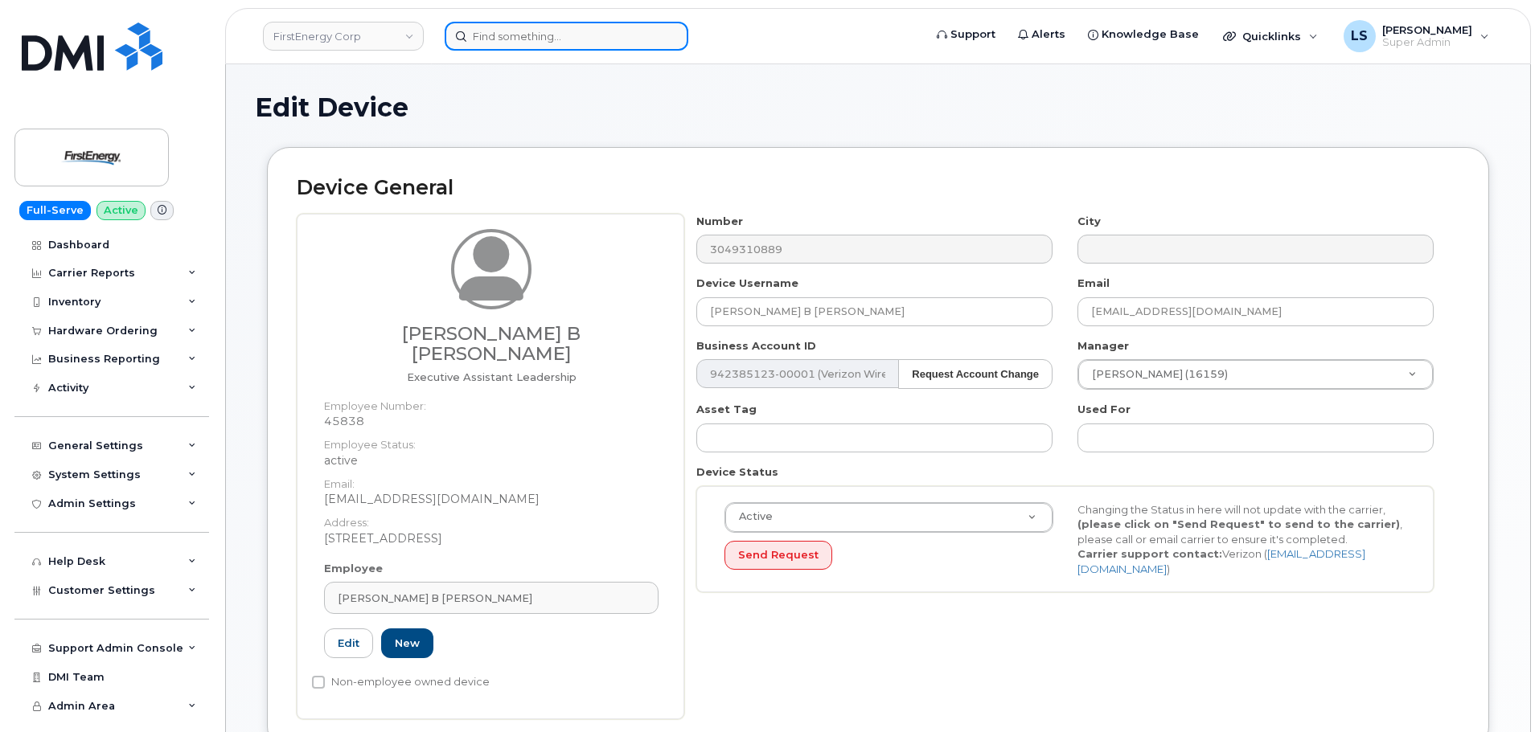
click at [511, 23] on input at bounding box center [567, 36] width 244 height 29
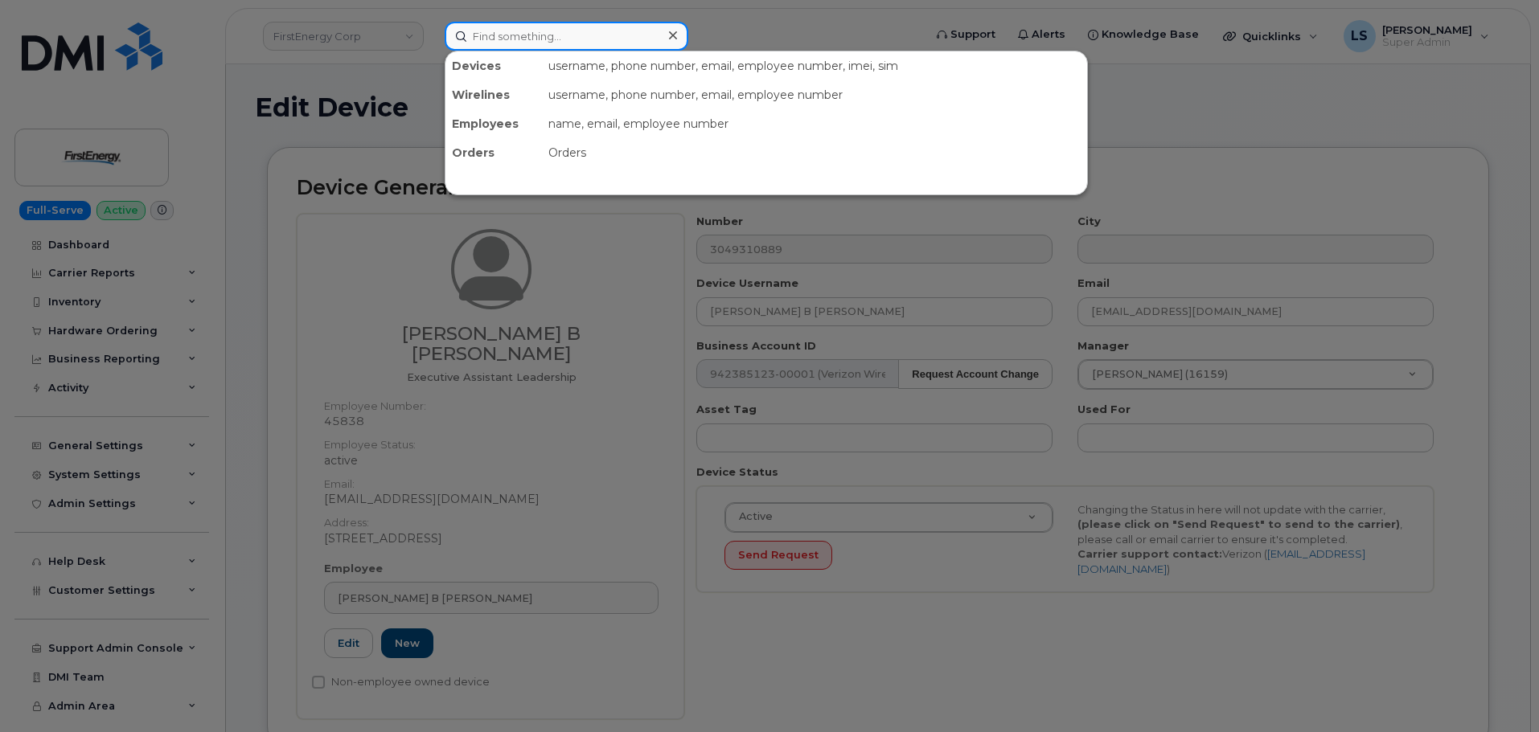
paste input "Sean Kelly"
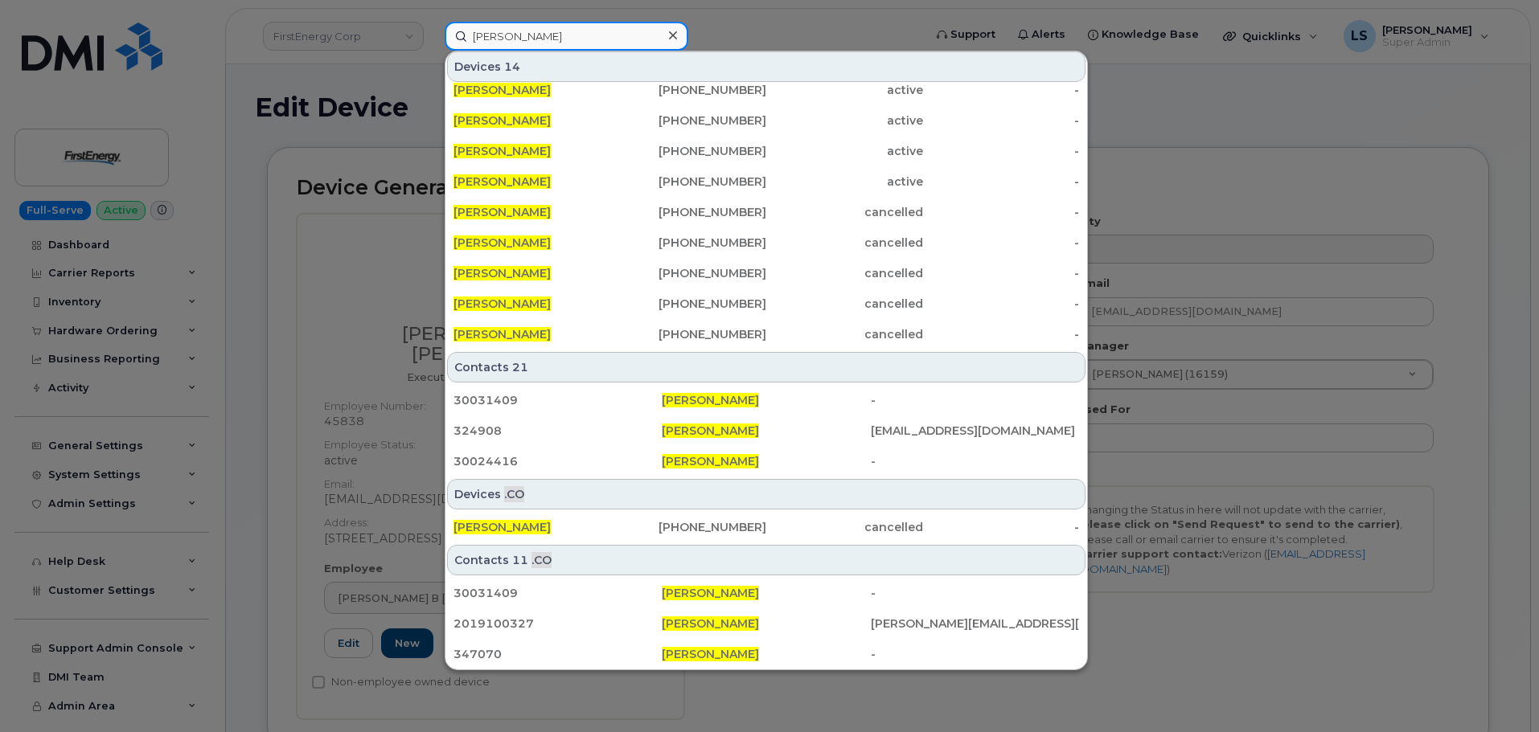
scroll to position [165, 0]
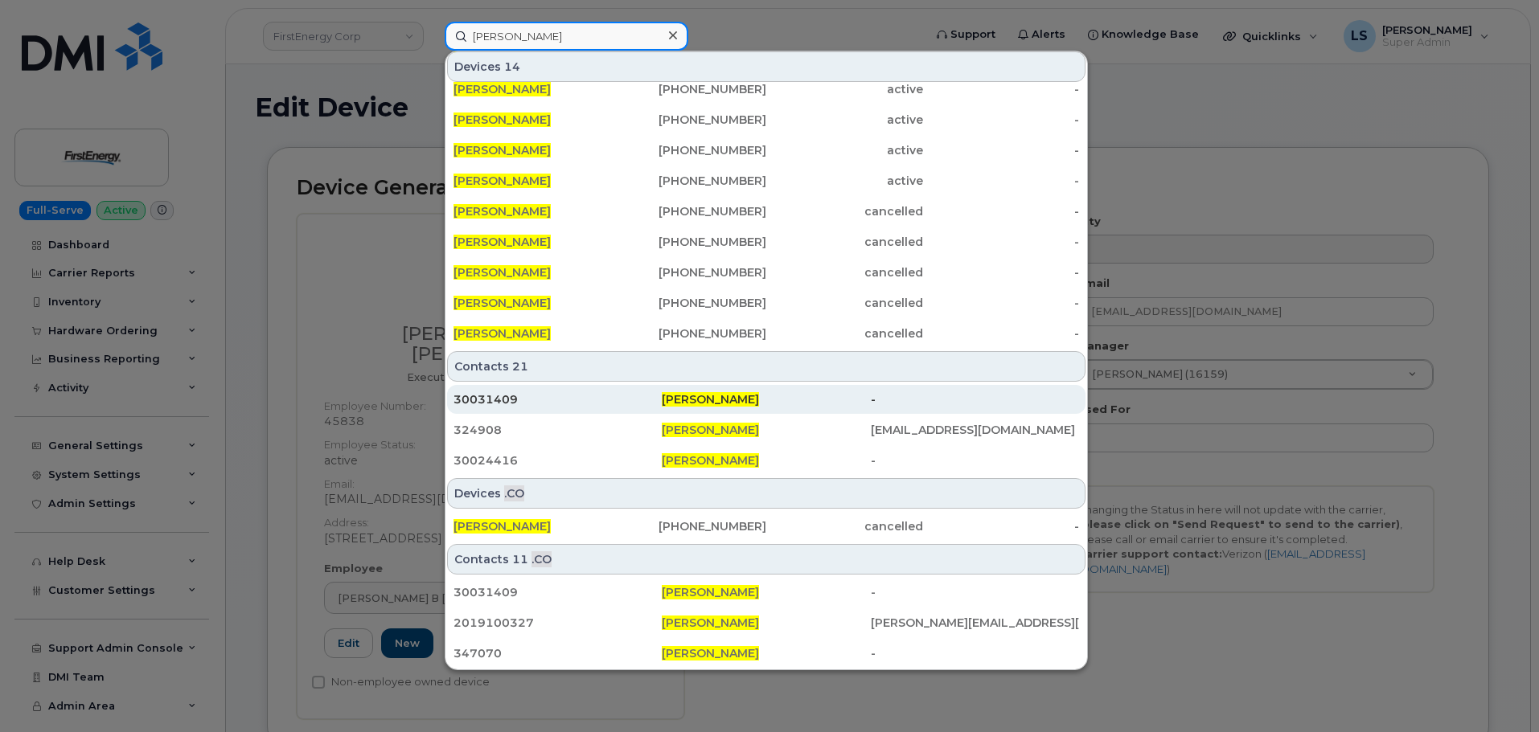
type input "Sean Kelly"
click at [562, 400] on div "30031409" at bounding box center [557, 400] width 208 height 16
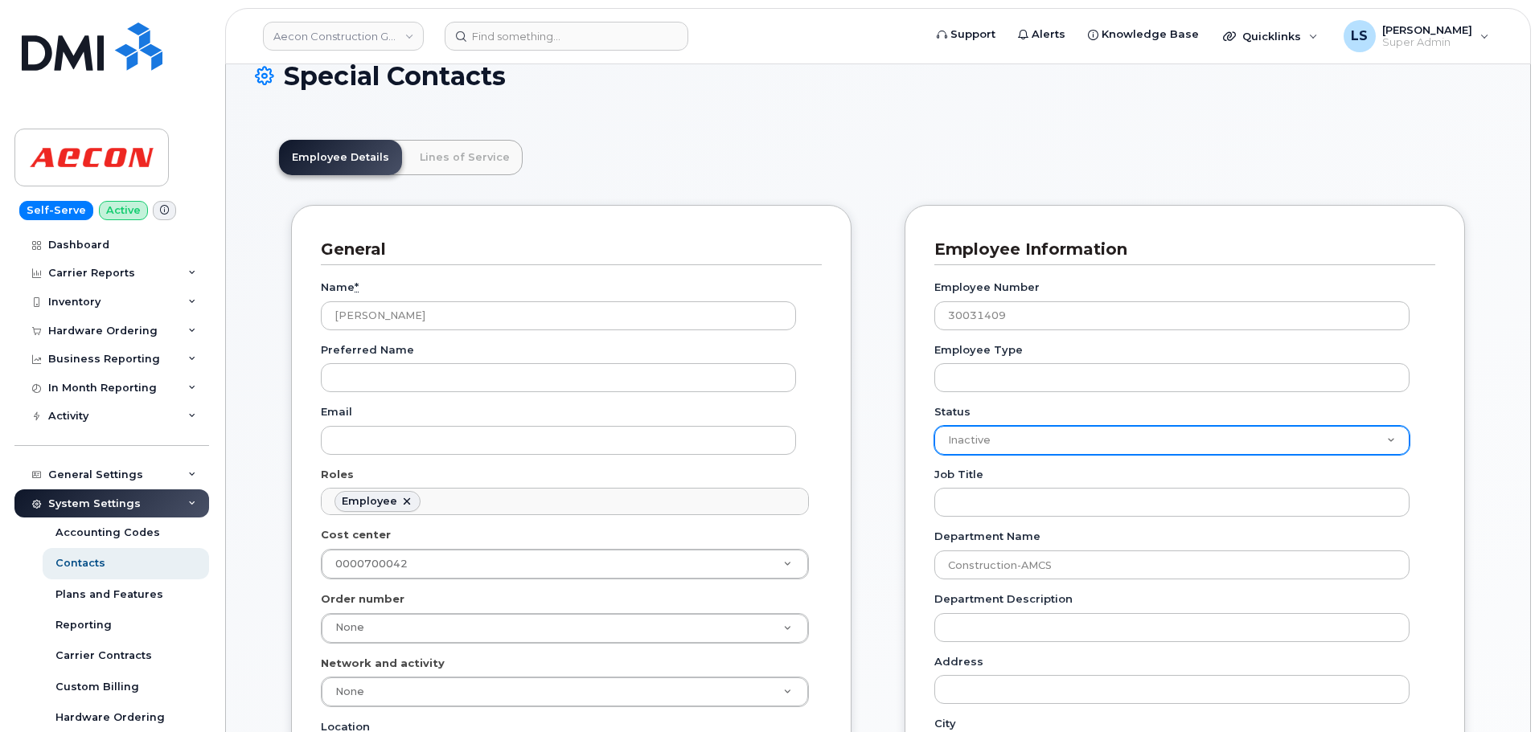
scroll to position [80, 0]
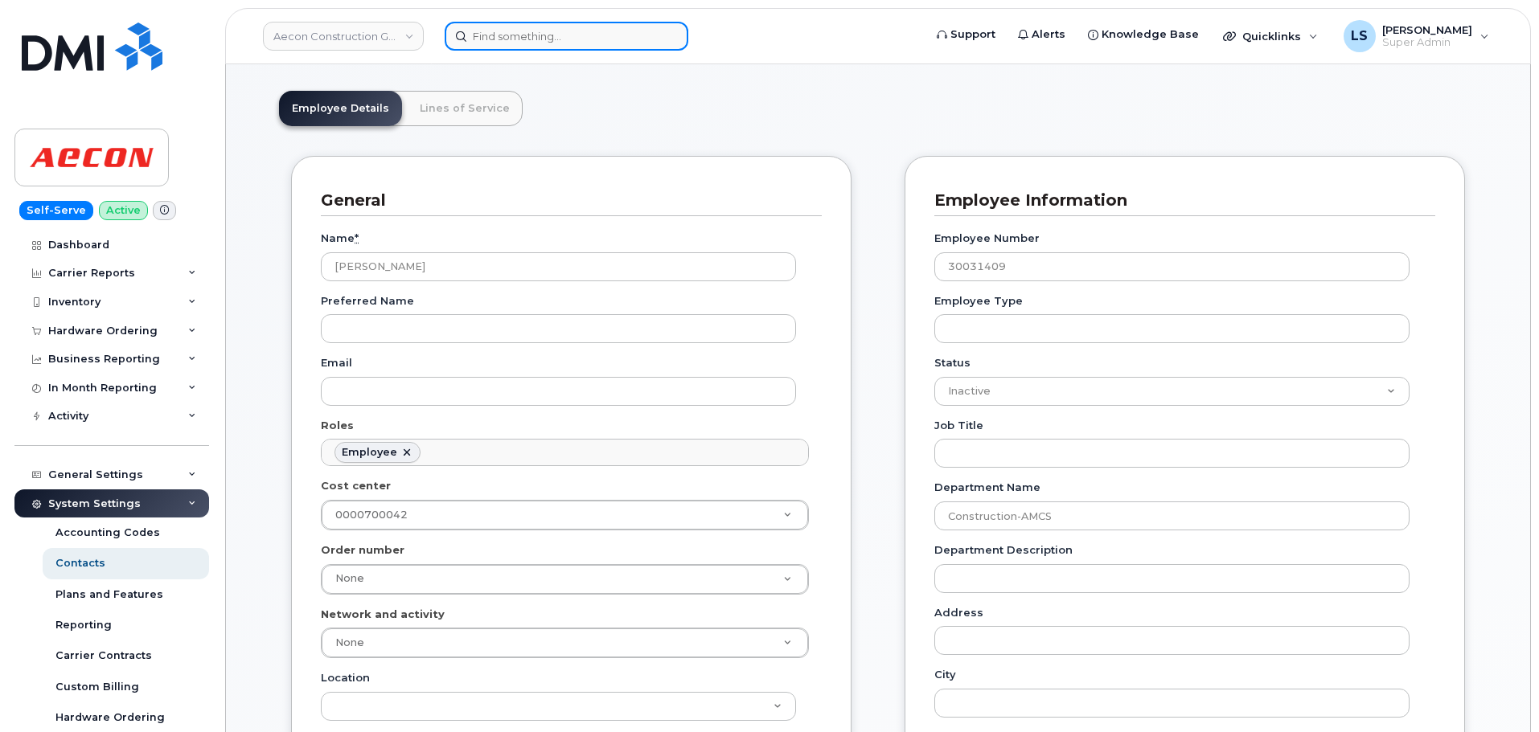
click at [490, 31] on input at bounding box center [567, 36] width 244 height 29
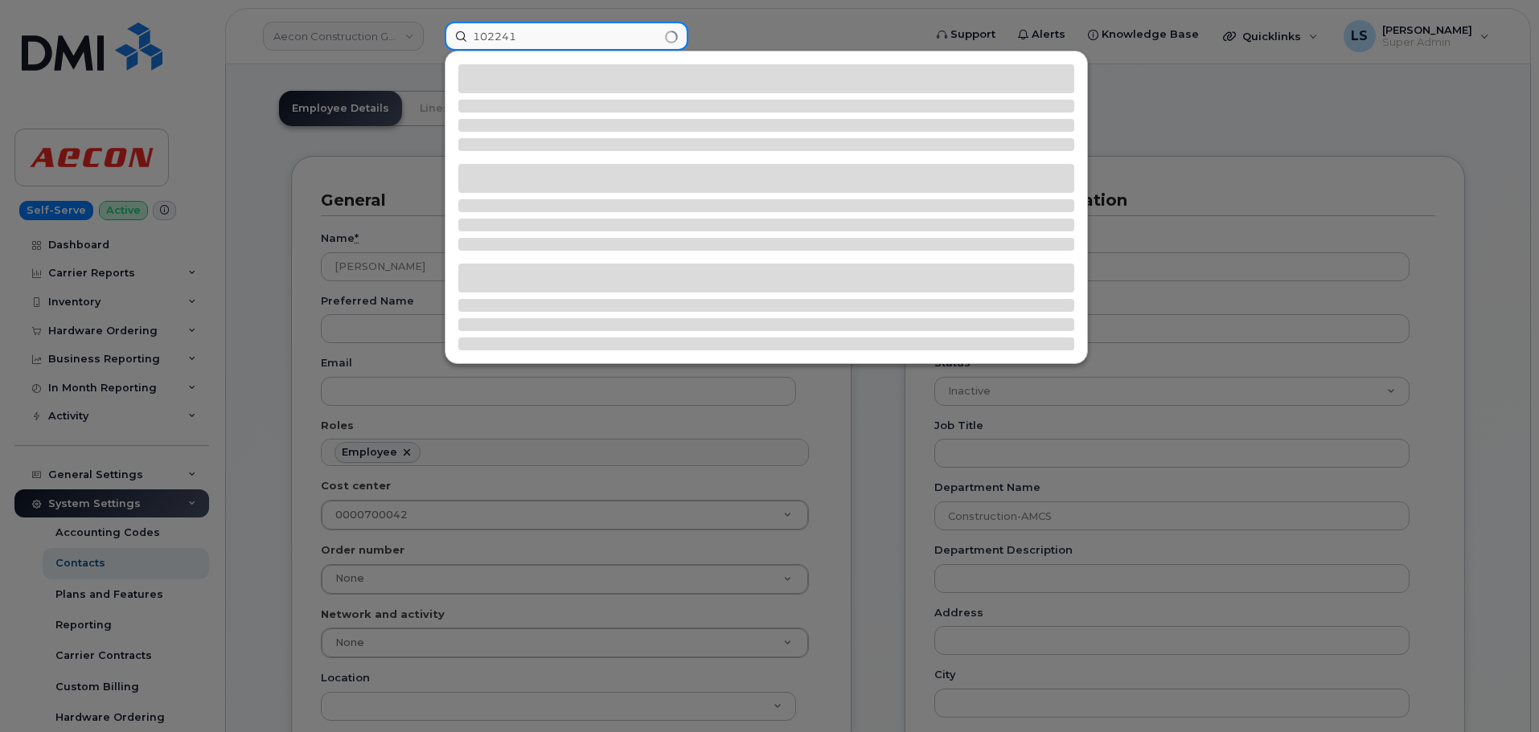
type input "1022419"
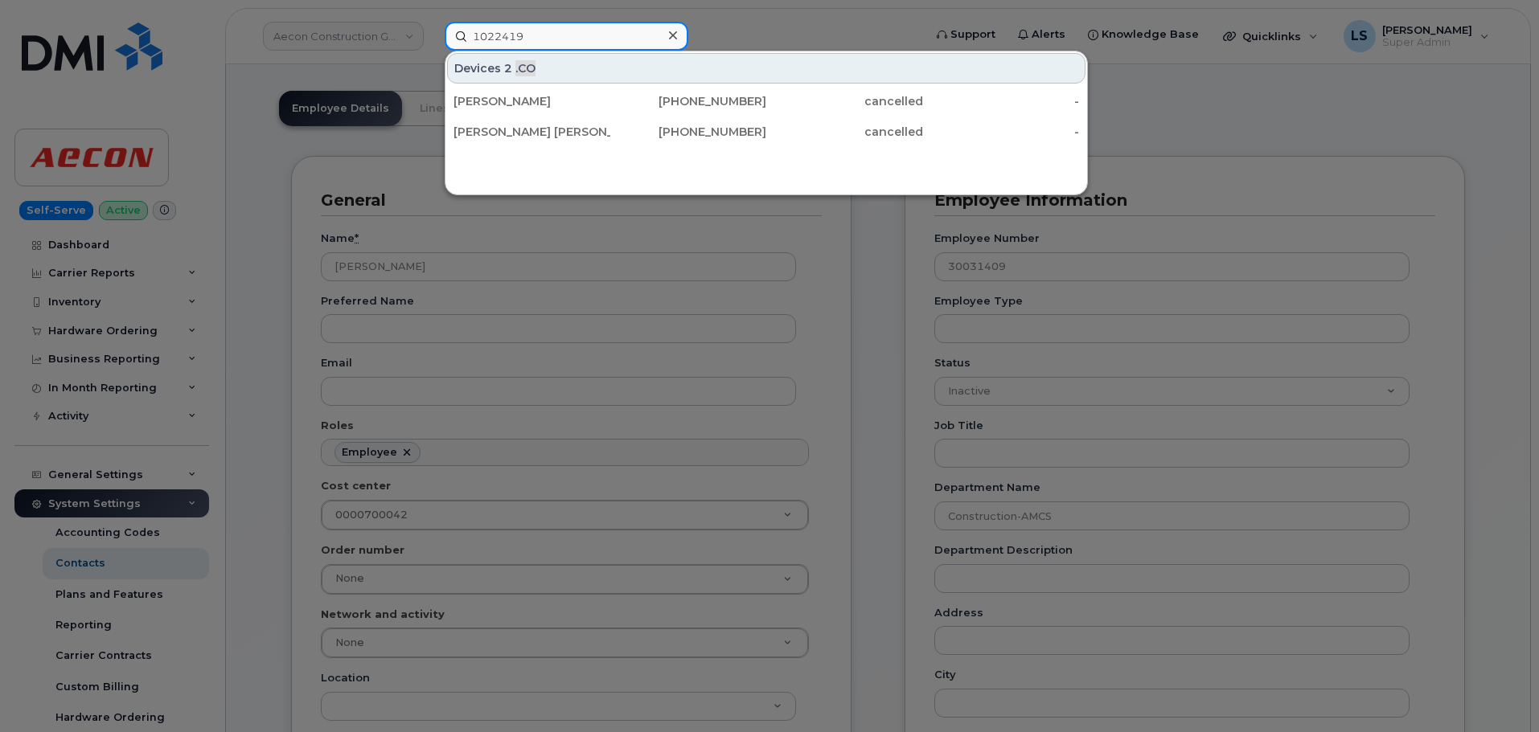
drag, startPoint x: 528, startPoint y: 31, endPoint x: 293, endPoint y: 12, distance: 235.5
click at [432, 22] on div "1022419 Devices 2 .CO [PERSON_NAME] [PHONE_NUMBER] cancelled - [PERSON_NAME] [P…" at bounding box center [679, 36] width 494 height 29
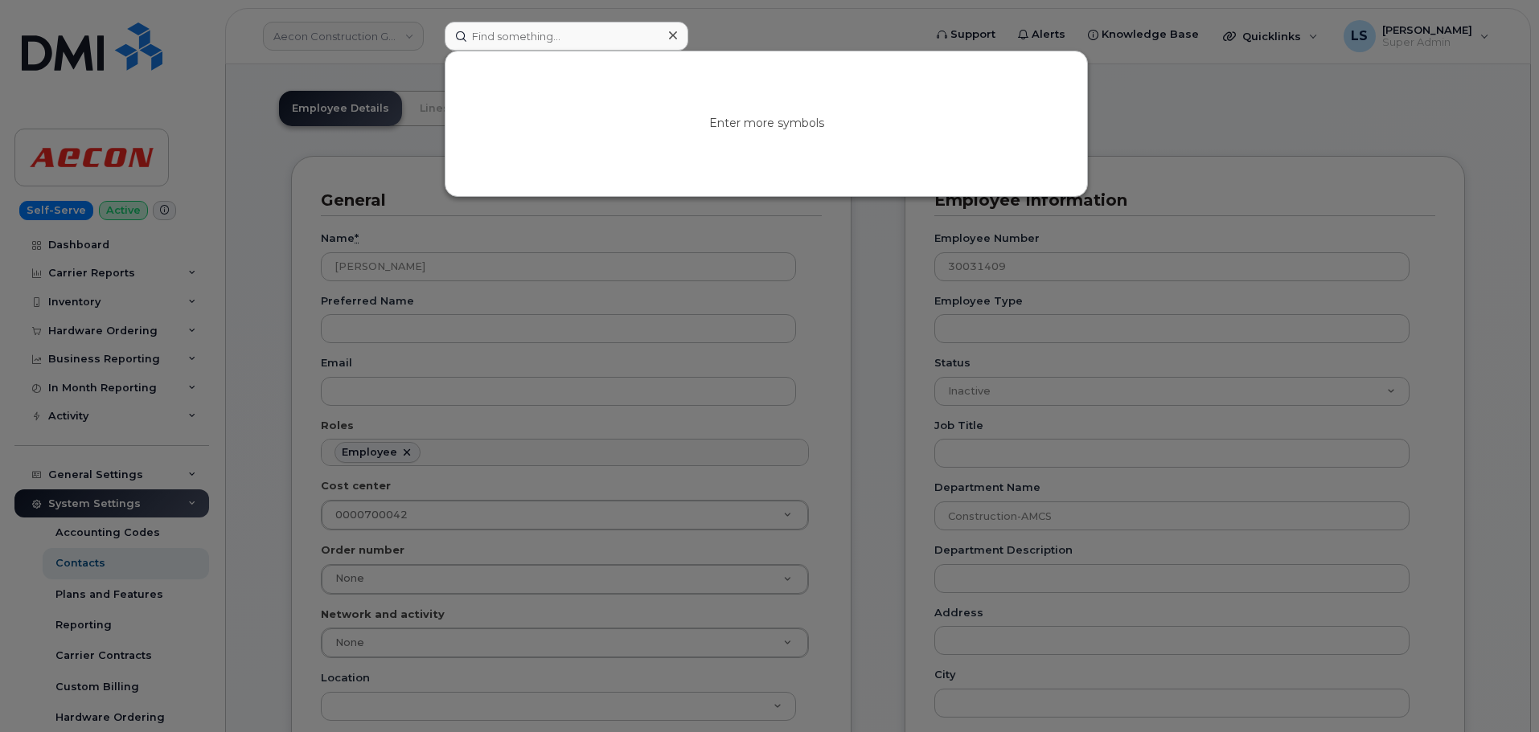
click at [289, 38] on div at bounding box center [769, 366] width 1539 height 732
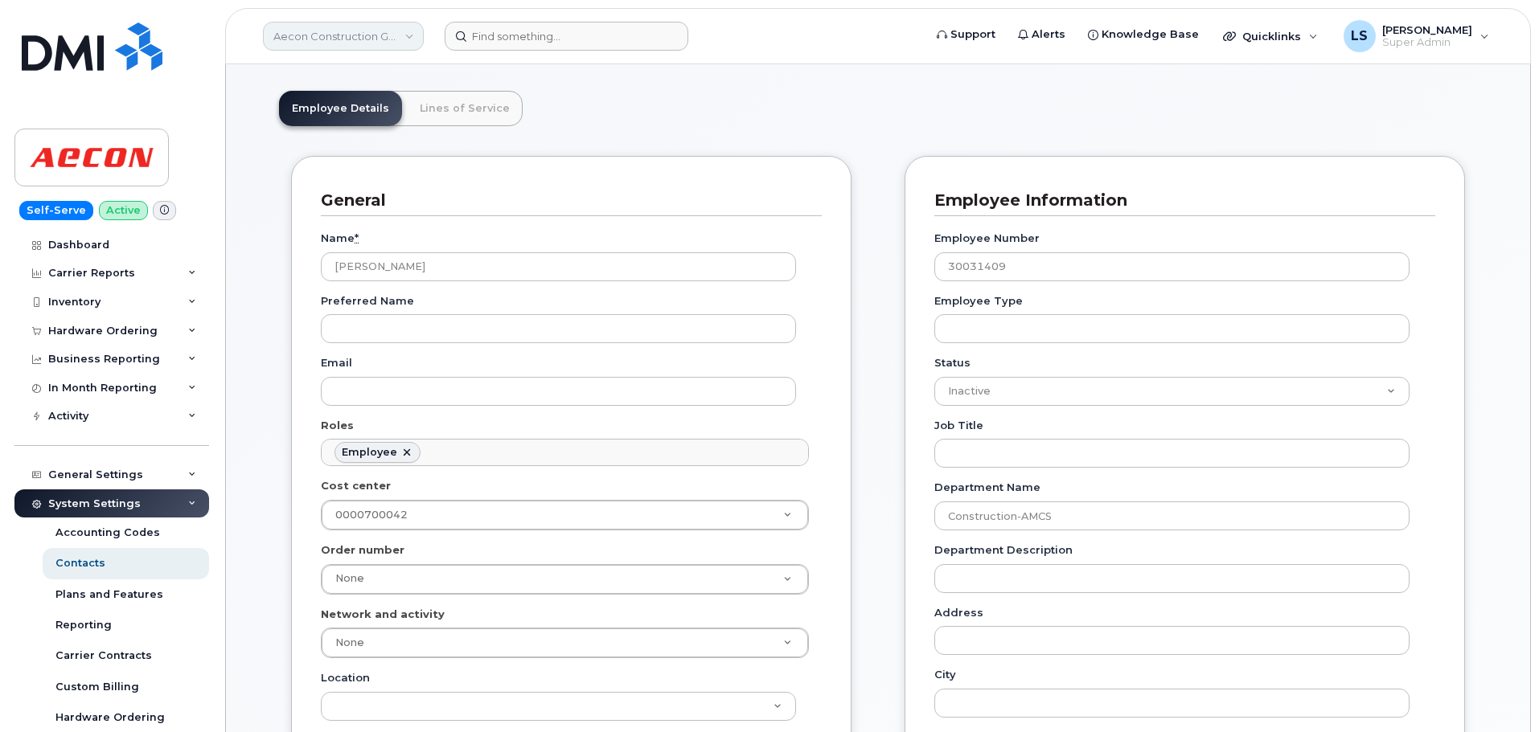
click at [363, 32] on link "Aecon Construction Group Inc" at bounding box center [343, 36] width 161 height 29
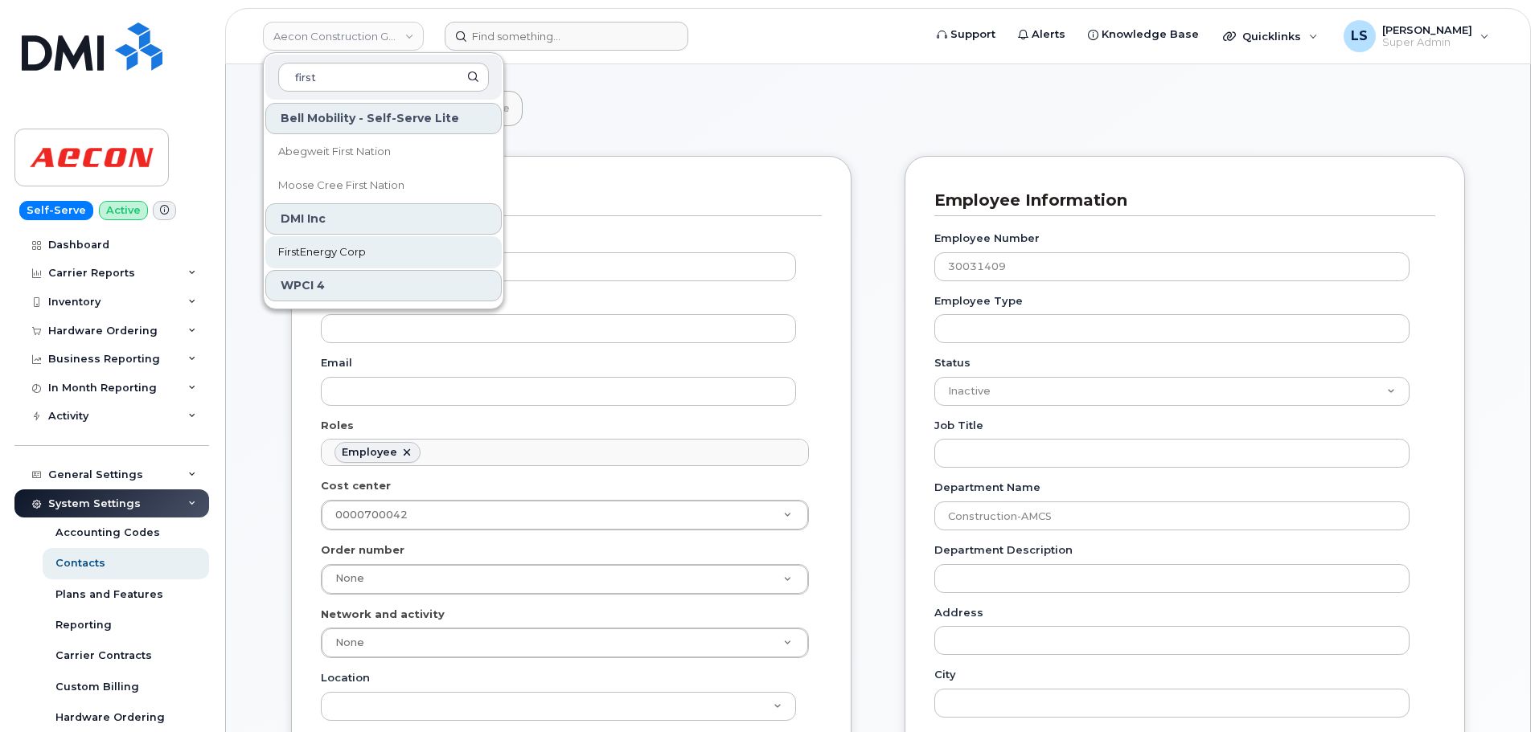
type input "first"
click at [366, 251] on span "FirstEnergy Corp" at bounding box center [322, 252] width 88 height 16
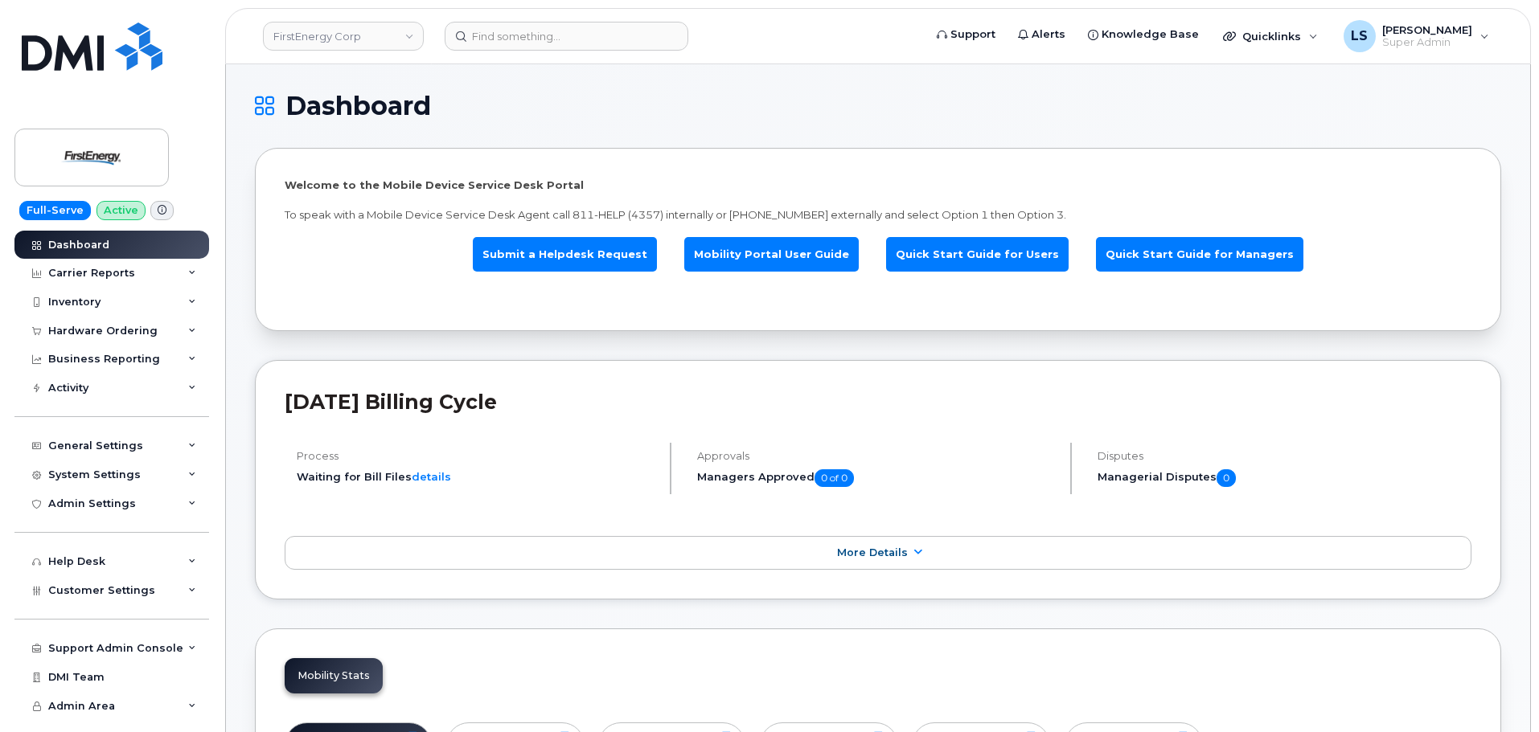
click at [607, 215] on p "To speak with a Mobile Device Service Desk Agent call 811-HELP (4357) internall…" at bounding box center [878, 214] width 1187 height 15
click at [605, 215] on p "To speak with a Mobile Device Service Desk Agent call 811-HELP (4357) internall…" at bounding box center [878, 214] width 1187 height 15
click at [670, 207] on div "Welcome to the Mobile Device Service Desk Portal To speak with a Mobile Device …" at bounding box center [878, 240] width 1187 height 124
click at [596, 47] on input at bounding box center [567, 36] width 244 height 29
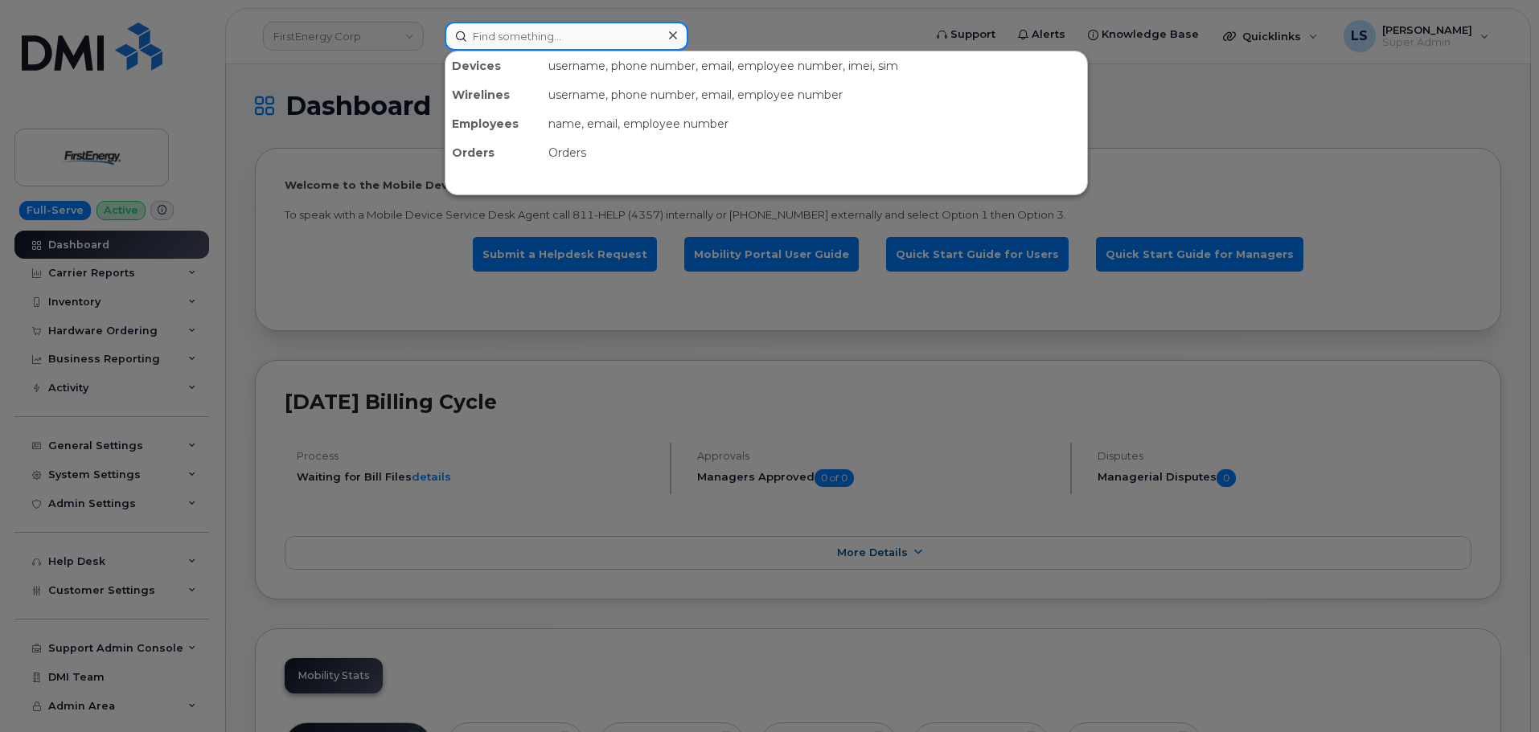
paste input "1022419"
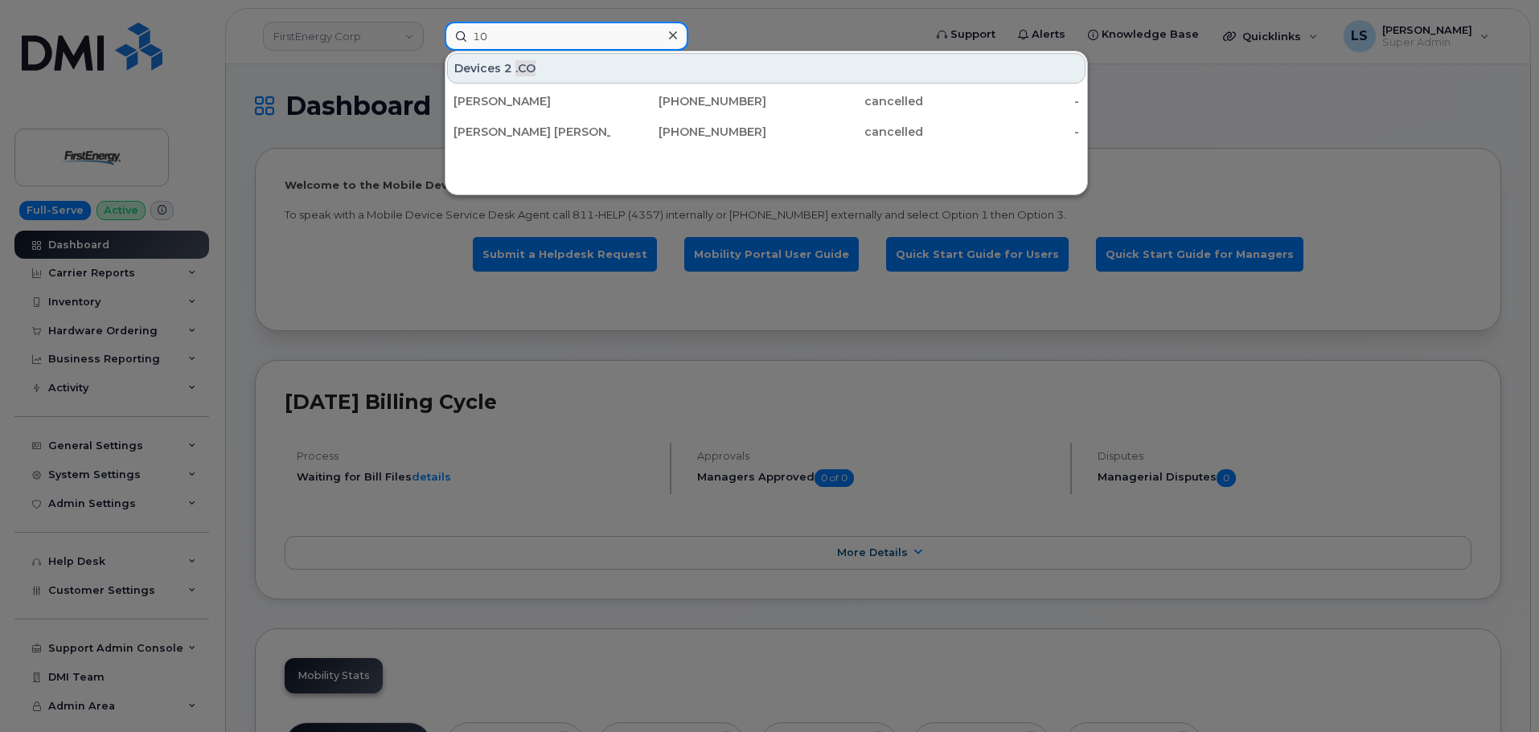
type input "1"
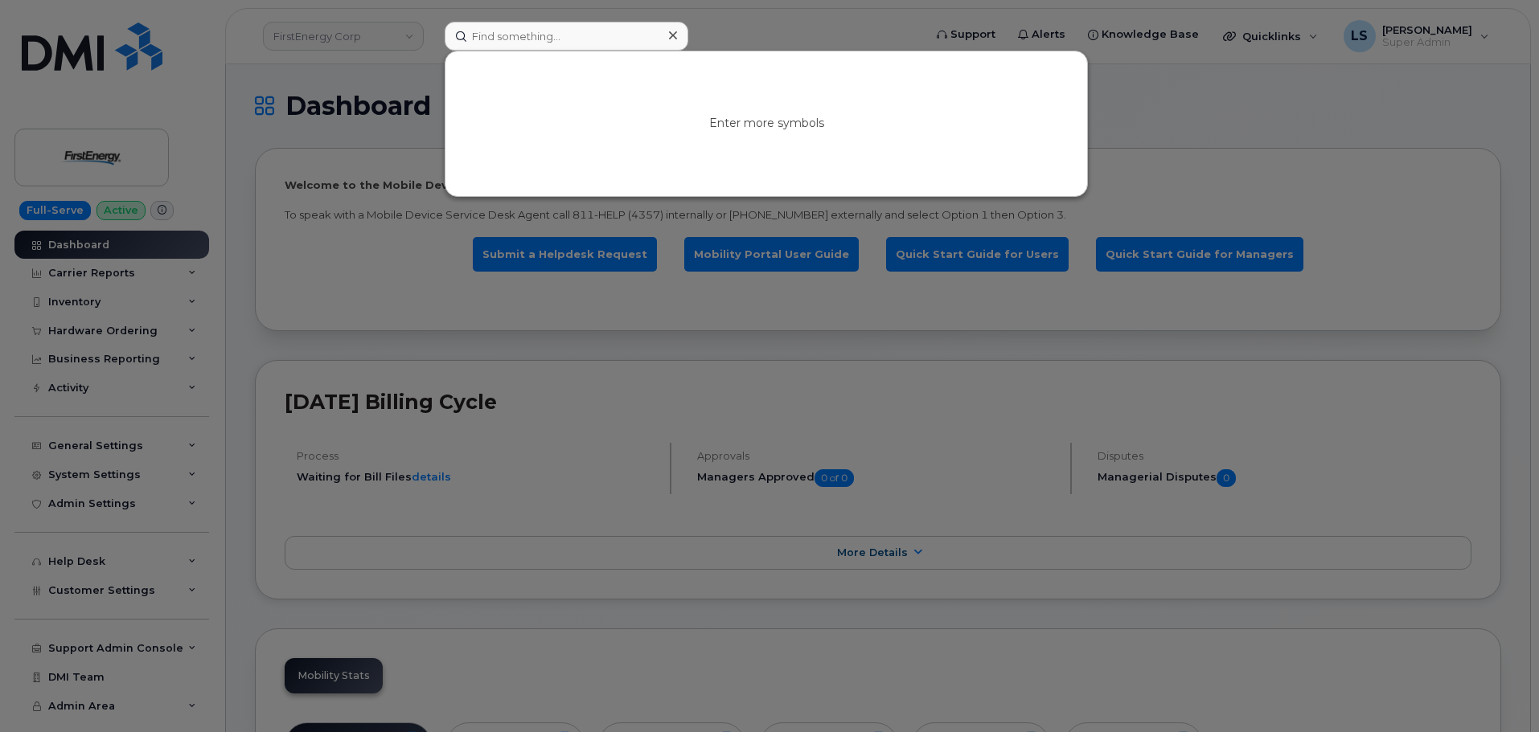
click at [364, 141] on div at bounding box center [769, 366] width 1539 height 732
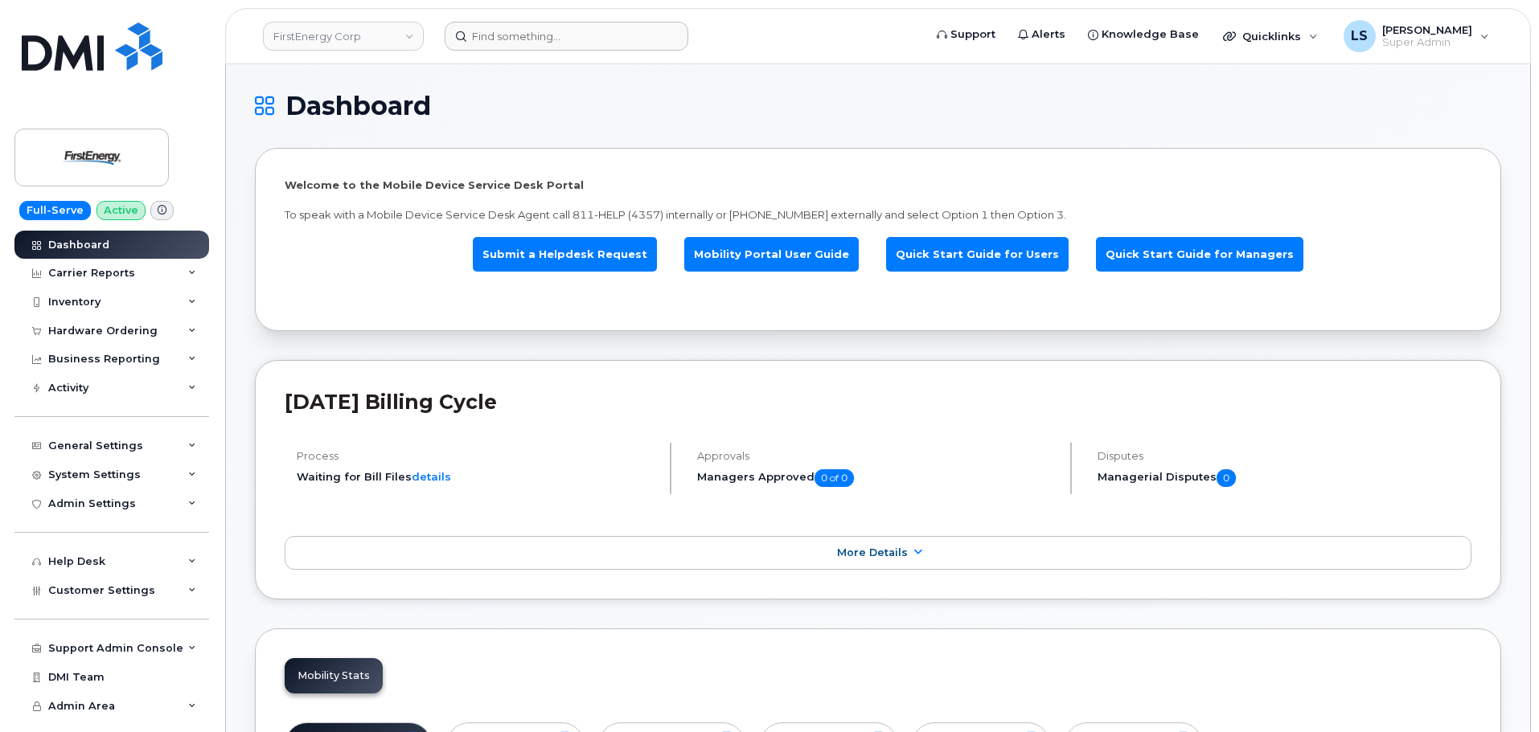
click at [583, 215] on p "To speak with a Mobile Device Service Desk Agent call 811-HELP (4357) internall…" at bounding box center [878, 214] width 1187 height 15
click at [584, 215] on p "To speak with a Mobile Device Service Desk Agent call 811-HELP (4357) internall…" at bounding box center [878, 214] width 1187 height 15
click at [626, 207] on div "Welcome to the Mobile Device Service Desk Portal To speak with a Mobile Device …" at bounding box center [878, 240] width 1187 height 124
click at [644, 209] on p "To speak with a Mobile Device Service Desk Agent call 811-HELP (4357) internall…" at bounding box center [878, 214] width 1187 height 15
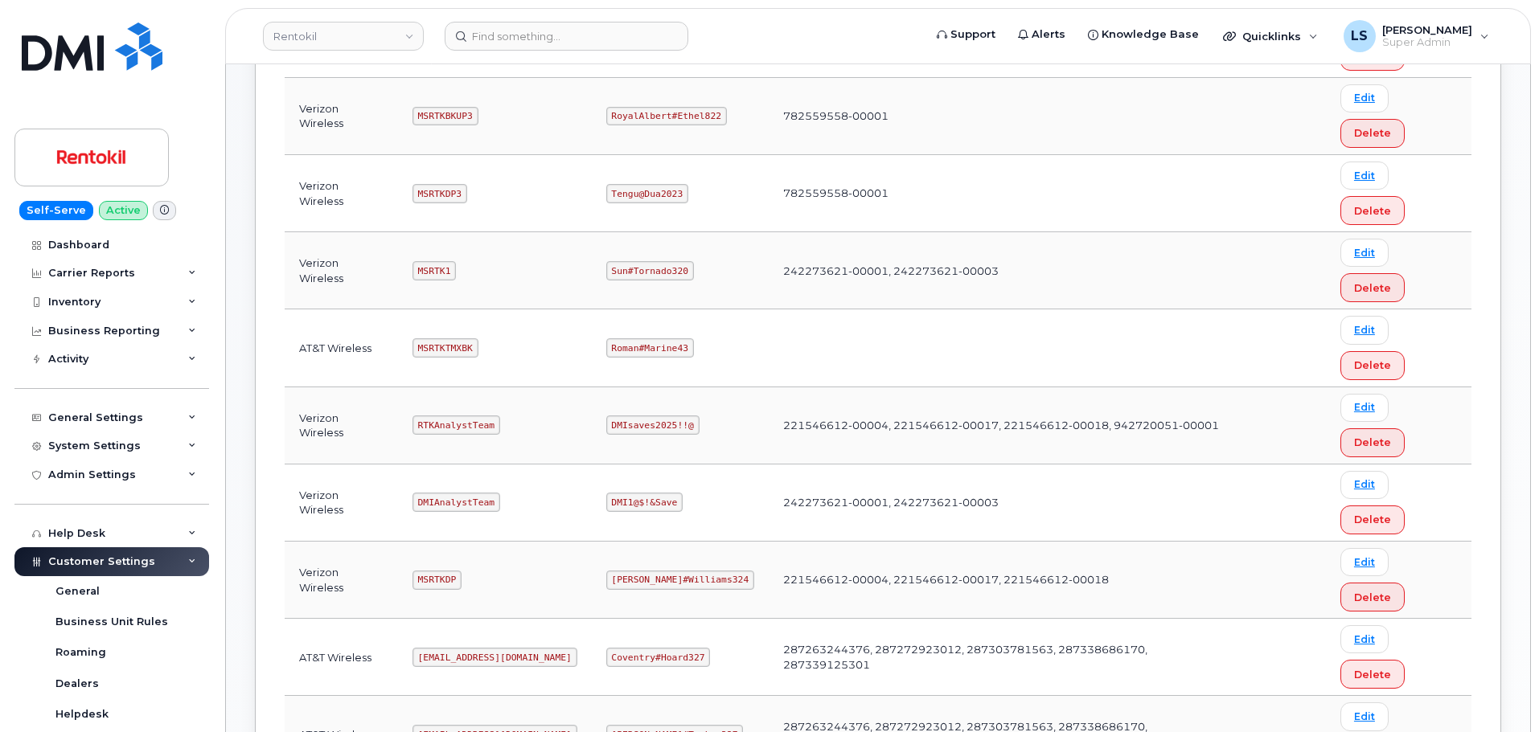
scroll to position [402, 0]
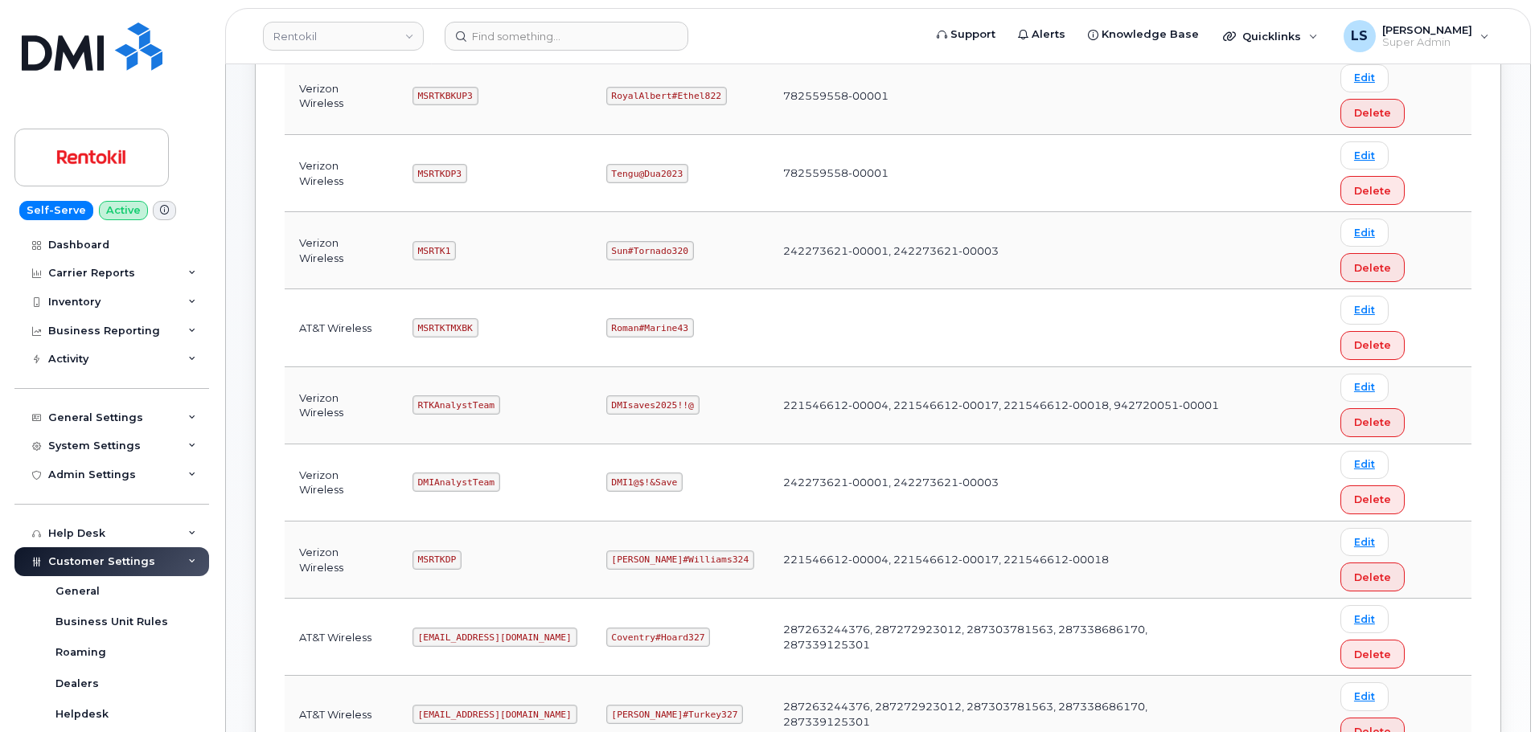
copy code "Maud#Earthquake203"
